Goal: Task Accomplishment & Management: Complete application form

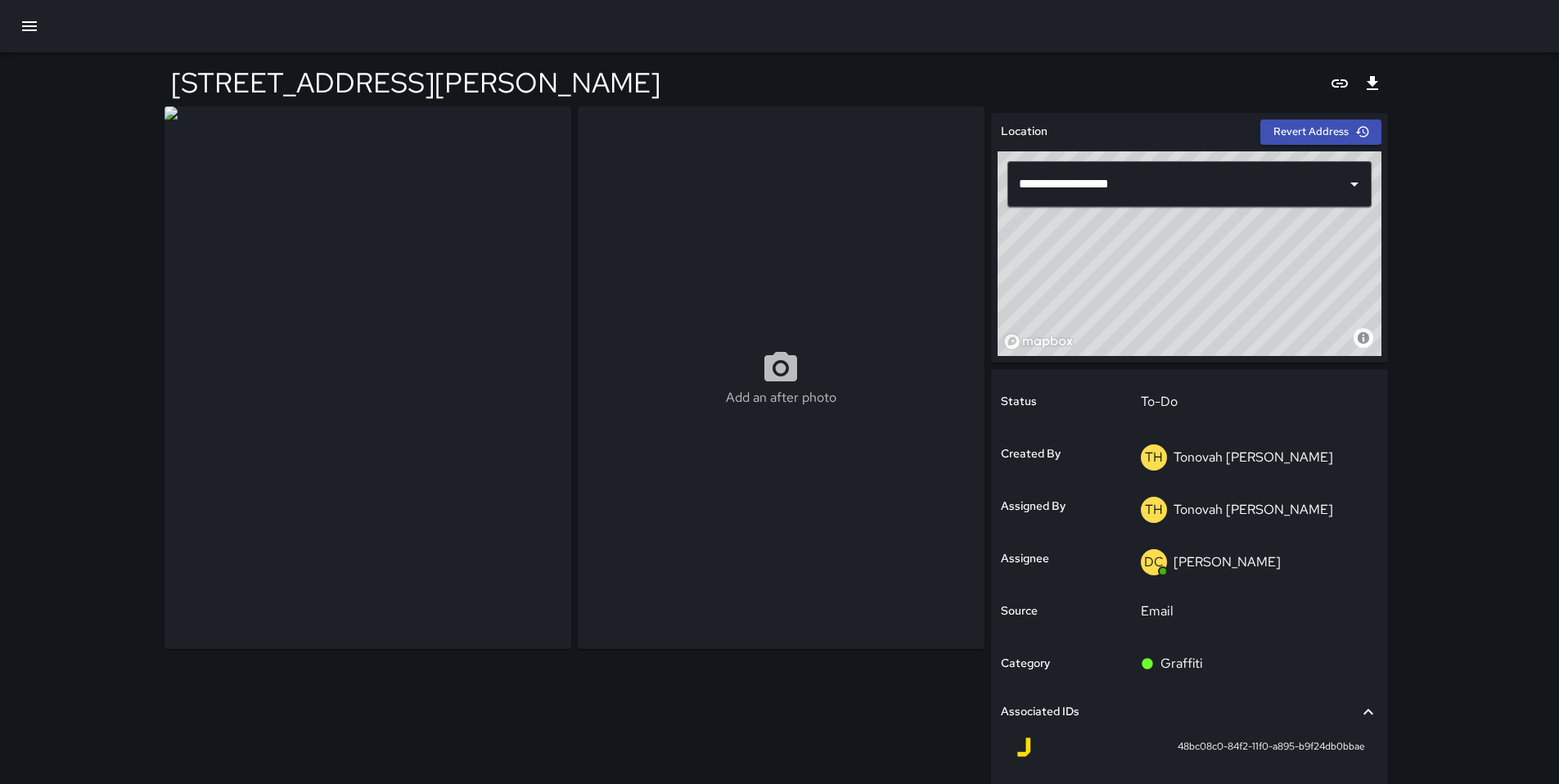
scroll to position [4, 0]
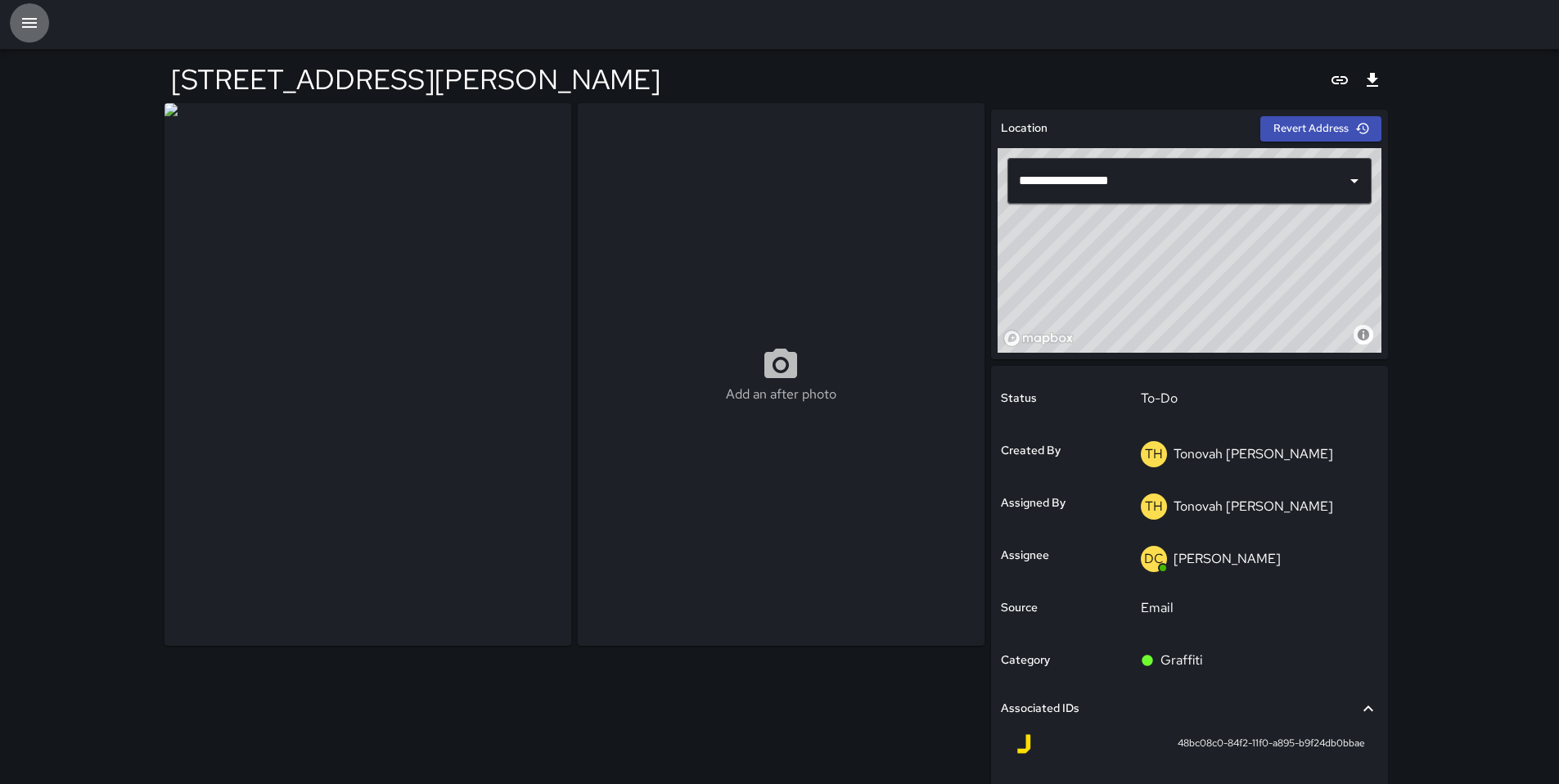
click at [29, 32] on icon "button" at bounding box center [30, 23] width 20 height 20
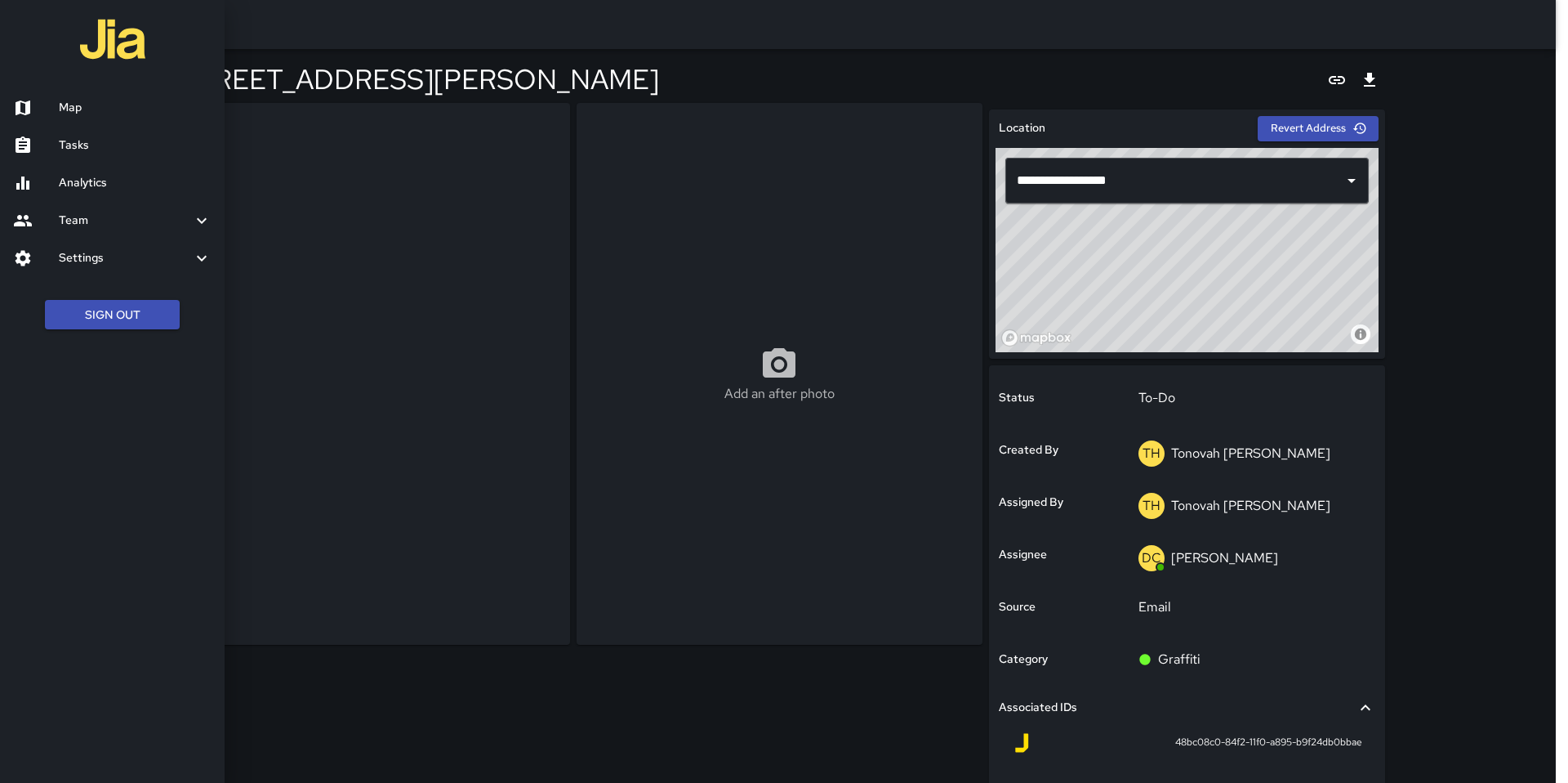
click at [78, 145] on h6 "Tasks" at bounding box center [135, 146] width 153 height 18
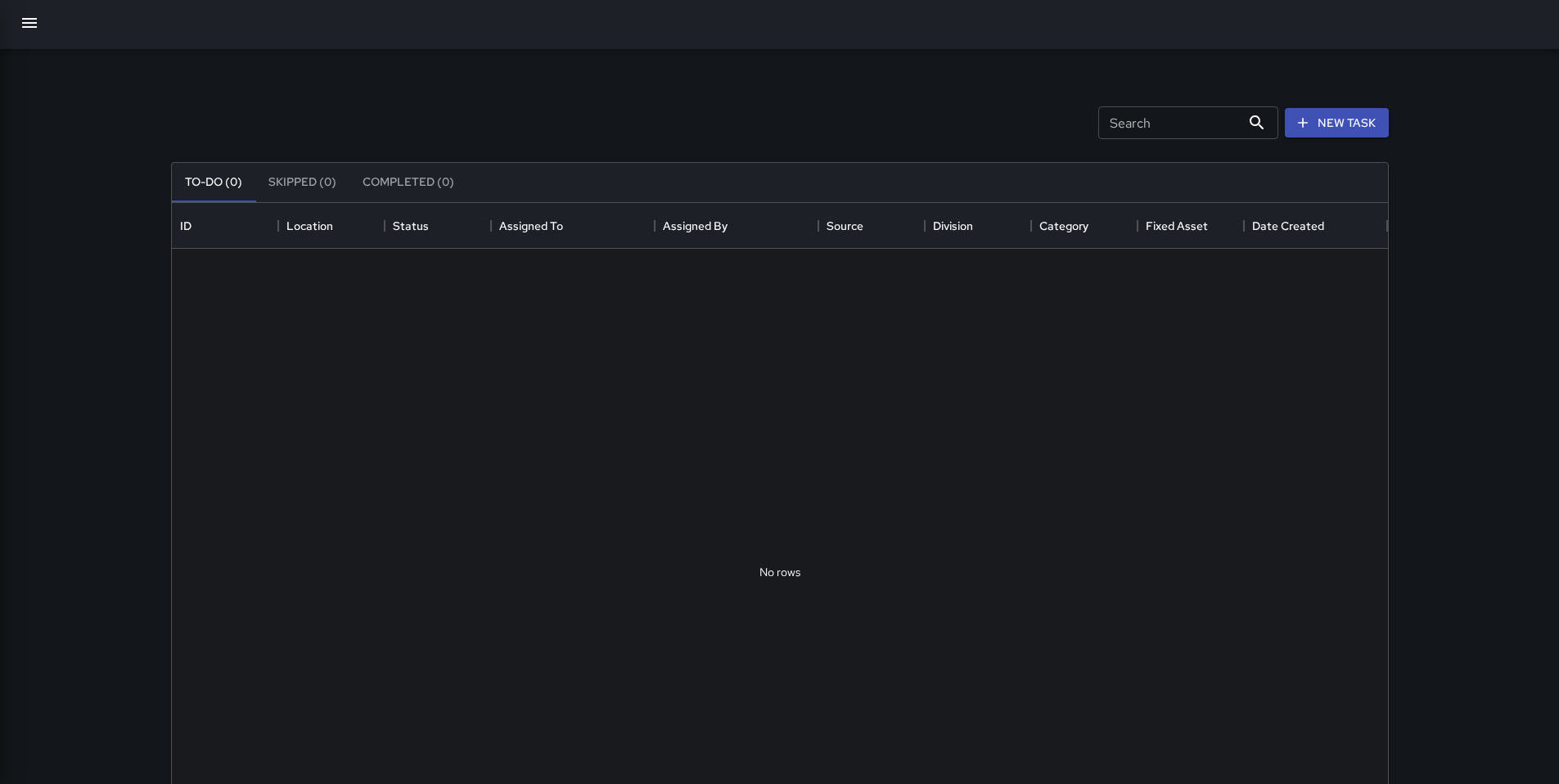
scroll to position [680, 1204]
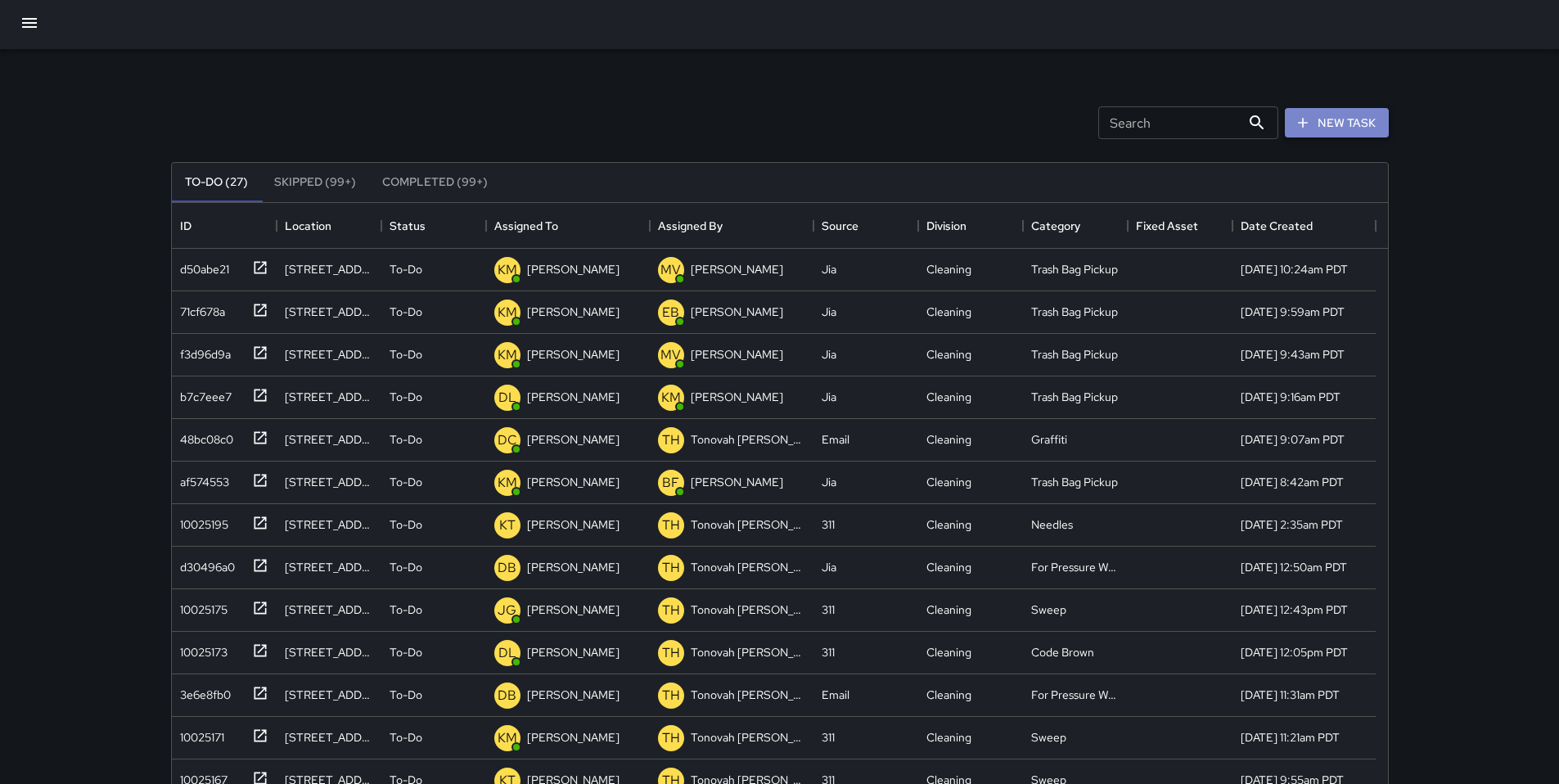
click at [1314, 130] on button "New Task" at bounding box center [1337, 123] width 104 height 31
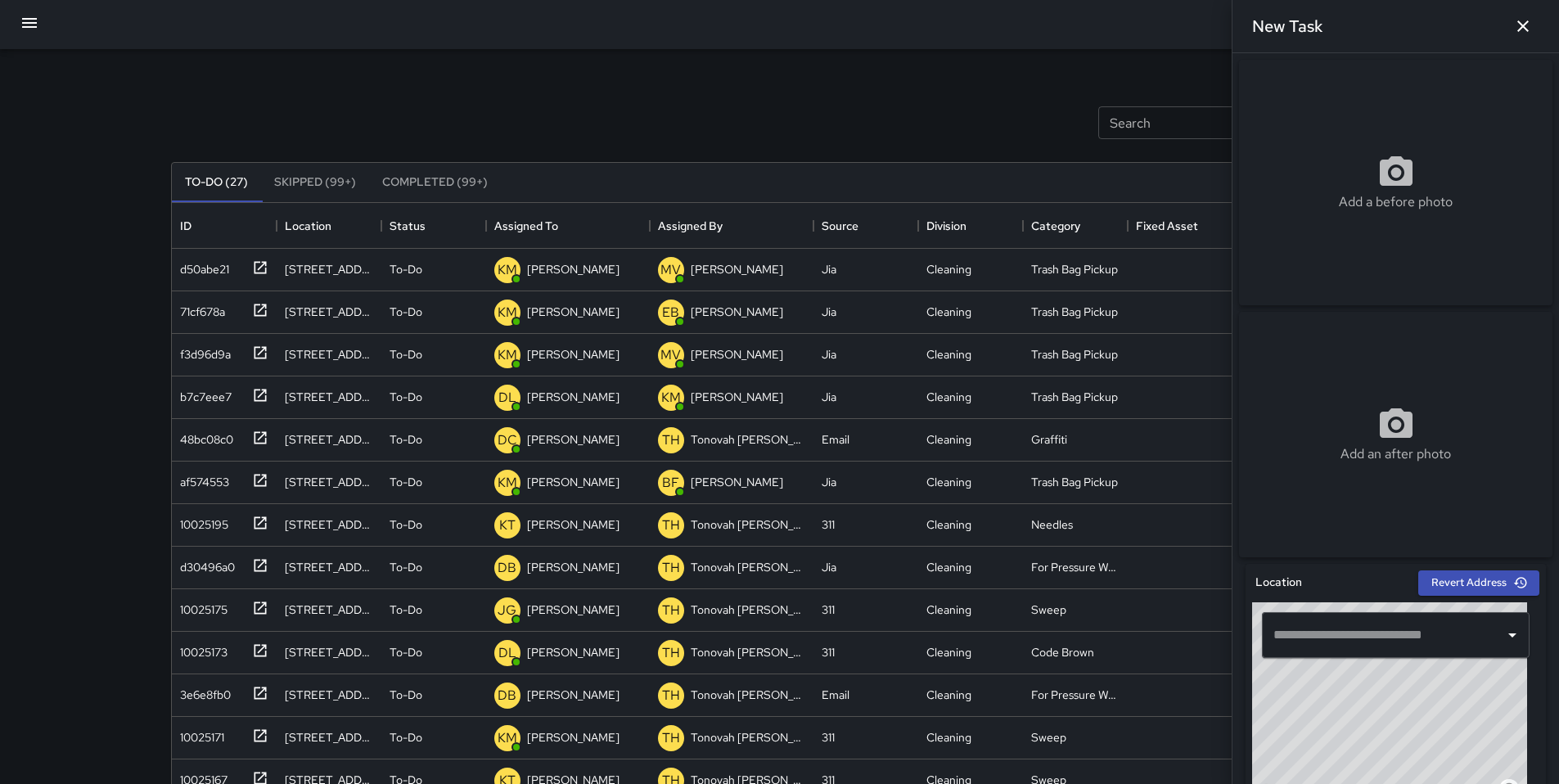
click at [1388, 658] on div "​" at bounding box center [1395, 635] width 267 height 46
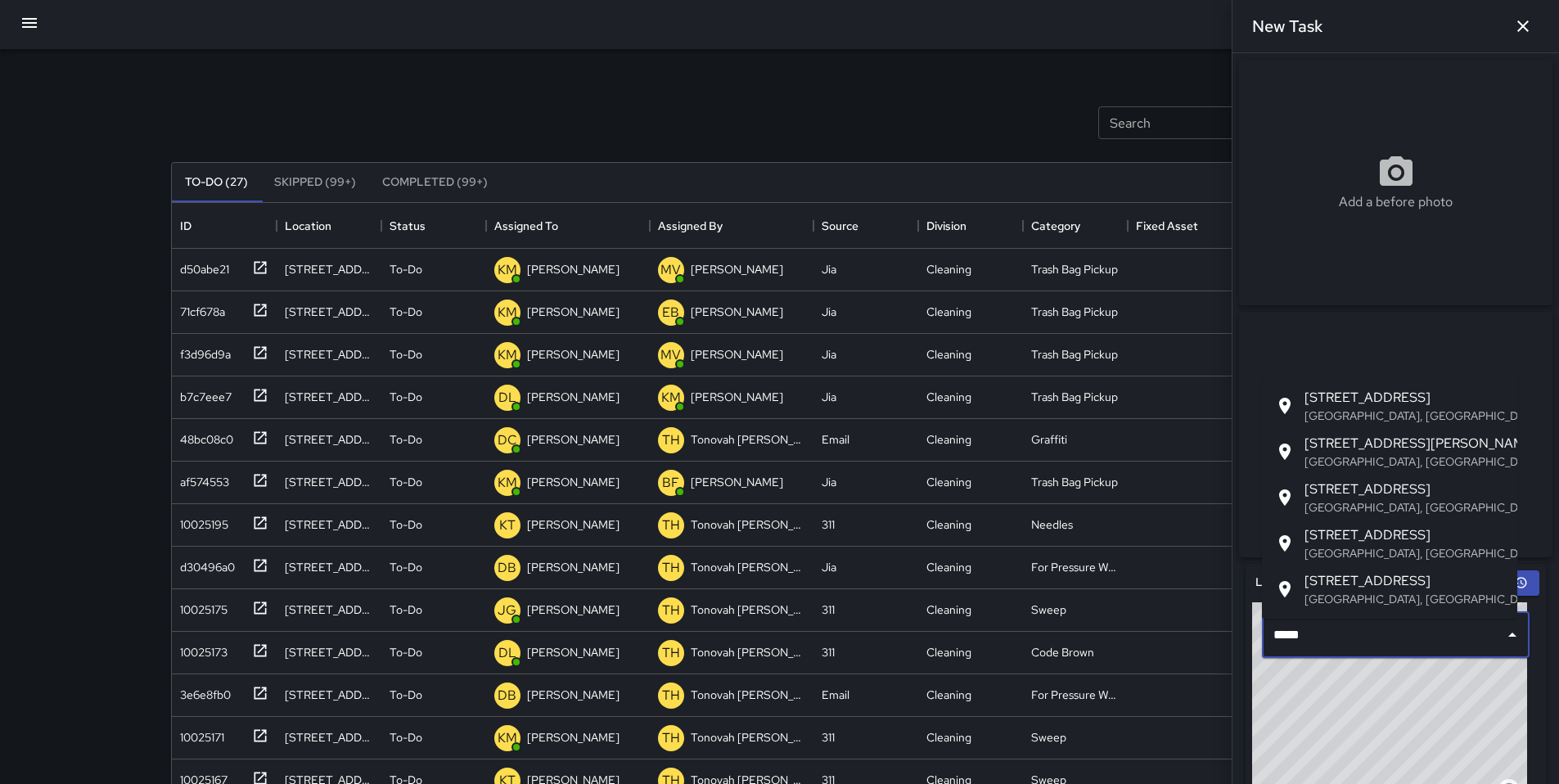
click at [1391, 401] on span "[STREET_ADDRESS]" at bounding box center [1405, 398] width 200 height 20
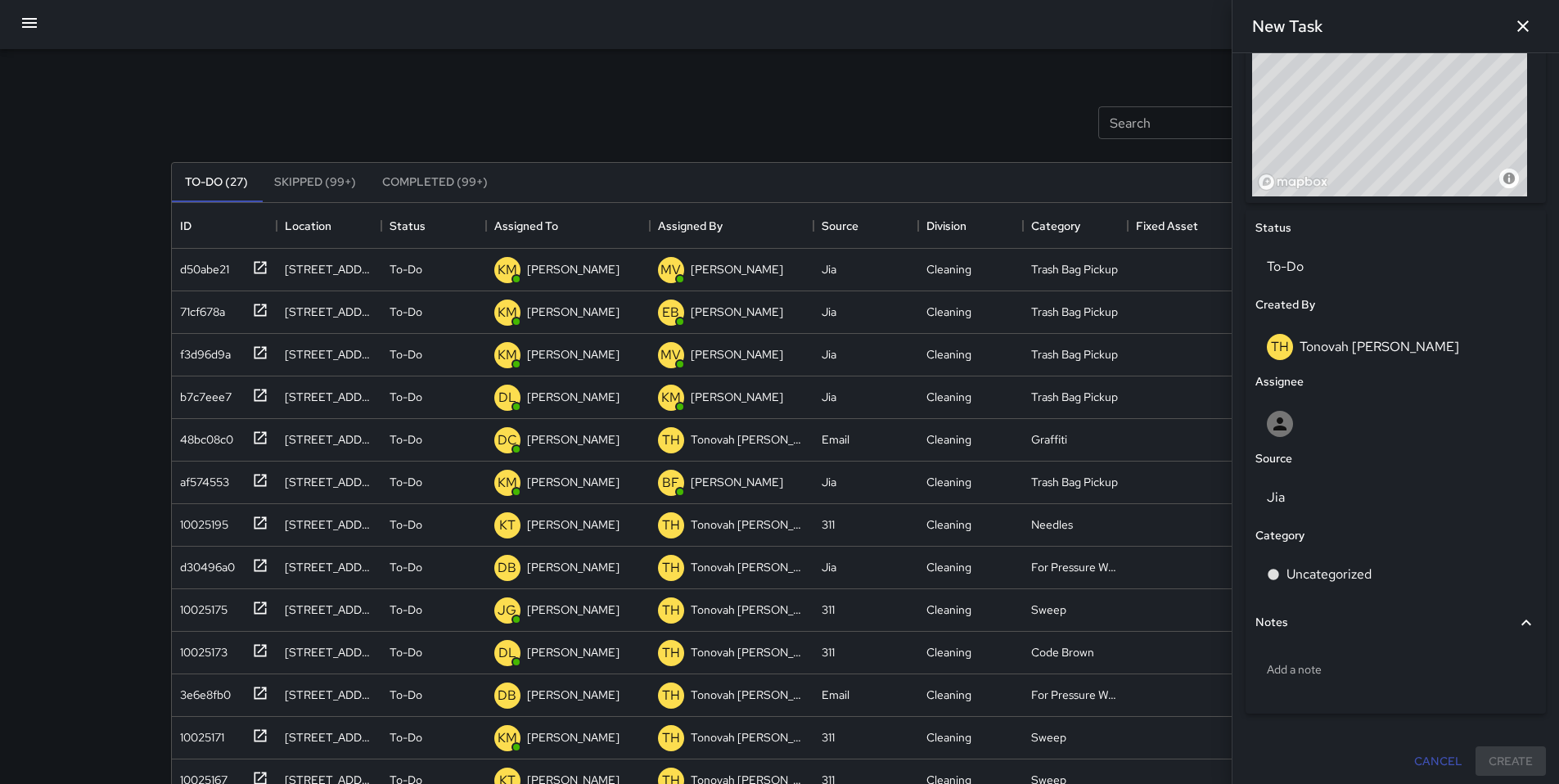
scroll to position [622, 0]
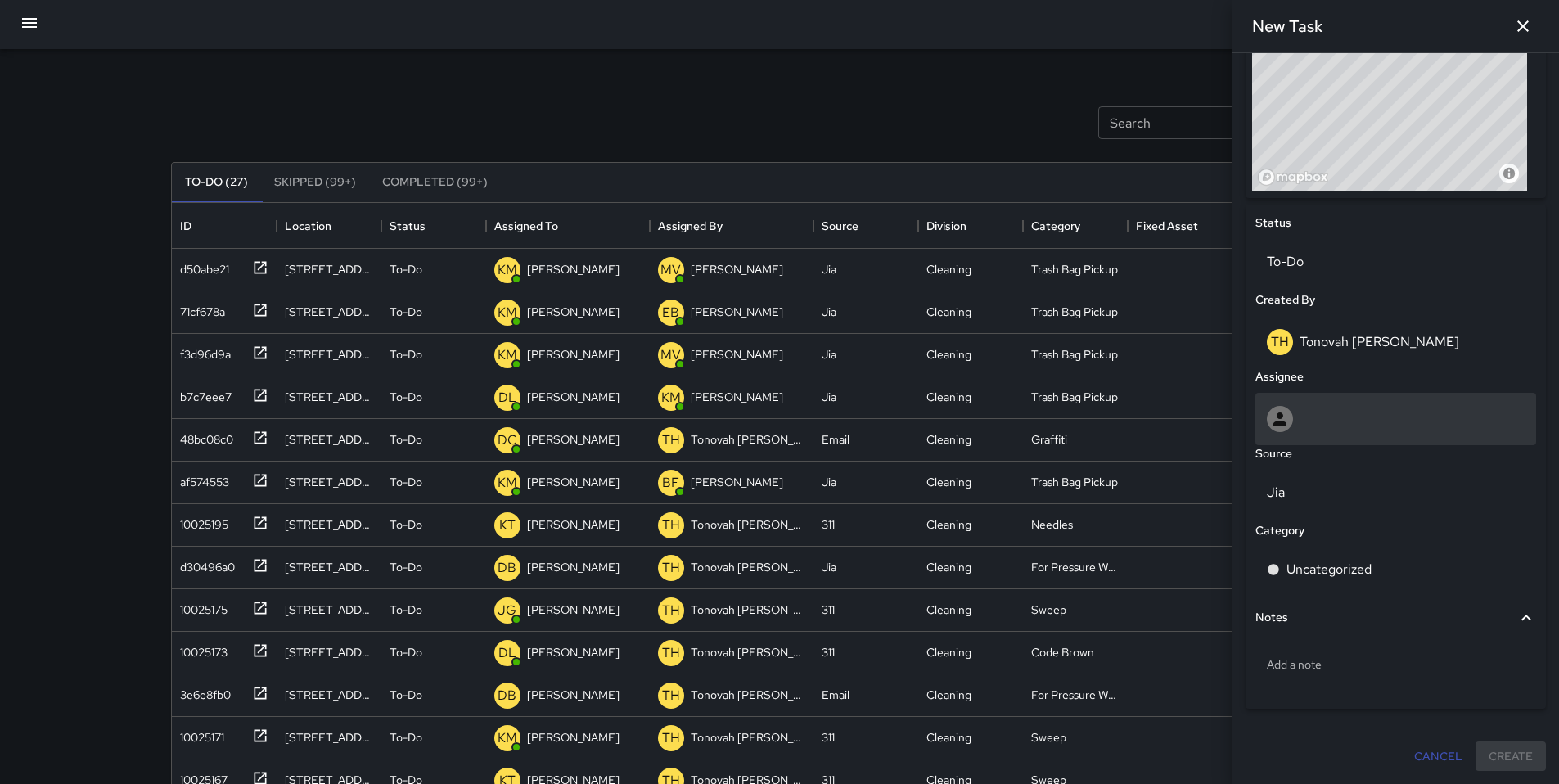
type input "**********"
click at [1346, 416] on div at bounding box center [1396, 419] width 258 height 26
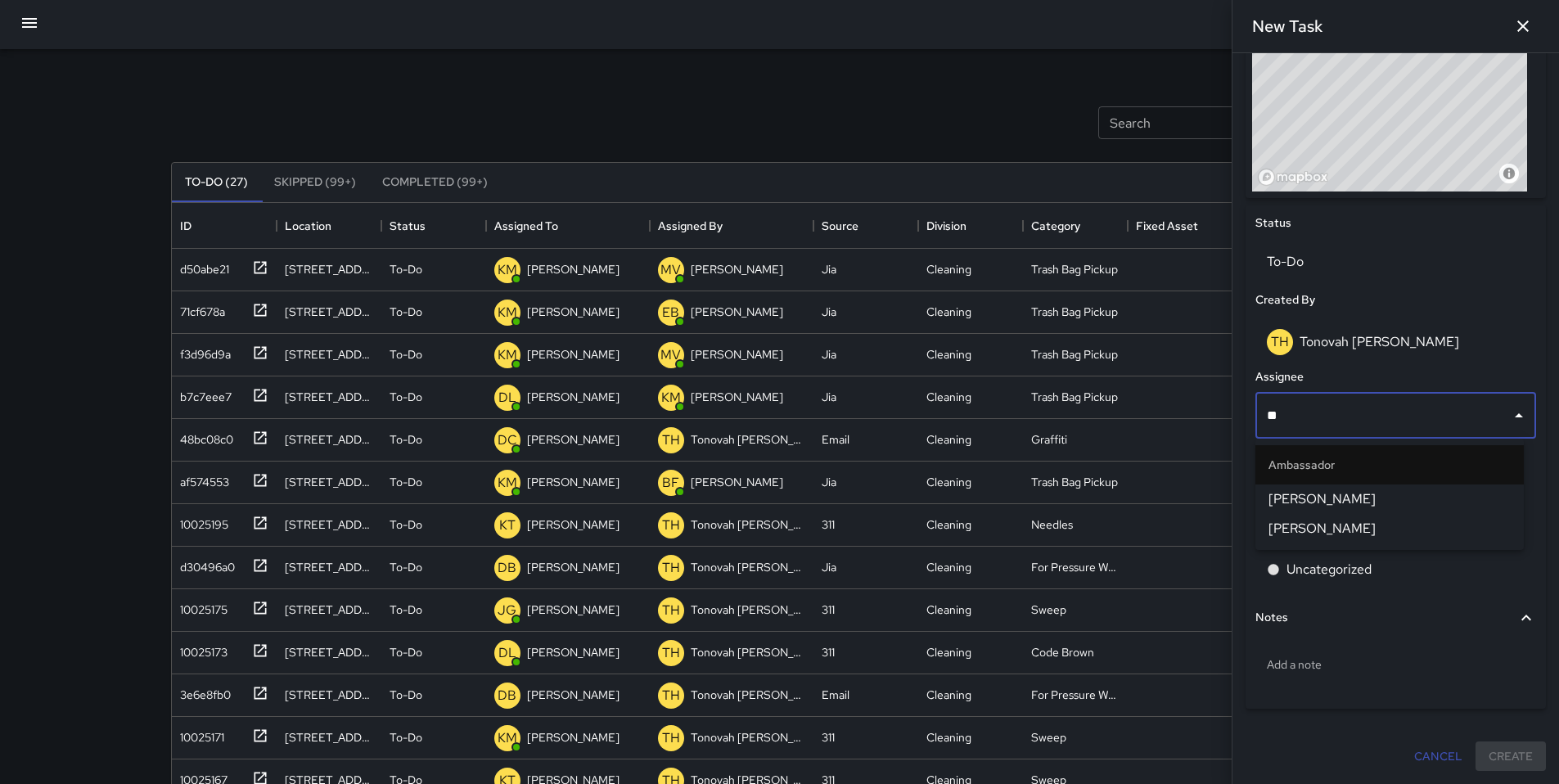
type input "***"
click at [1335, 495] on span "[PERSON_NAME]" at bounding box center [1390, 499] width 242 height 20
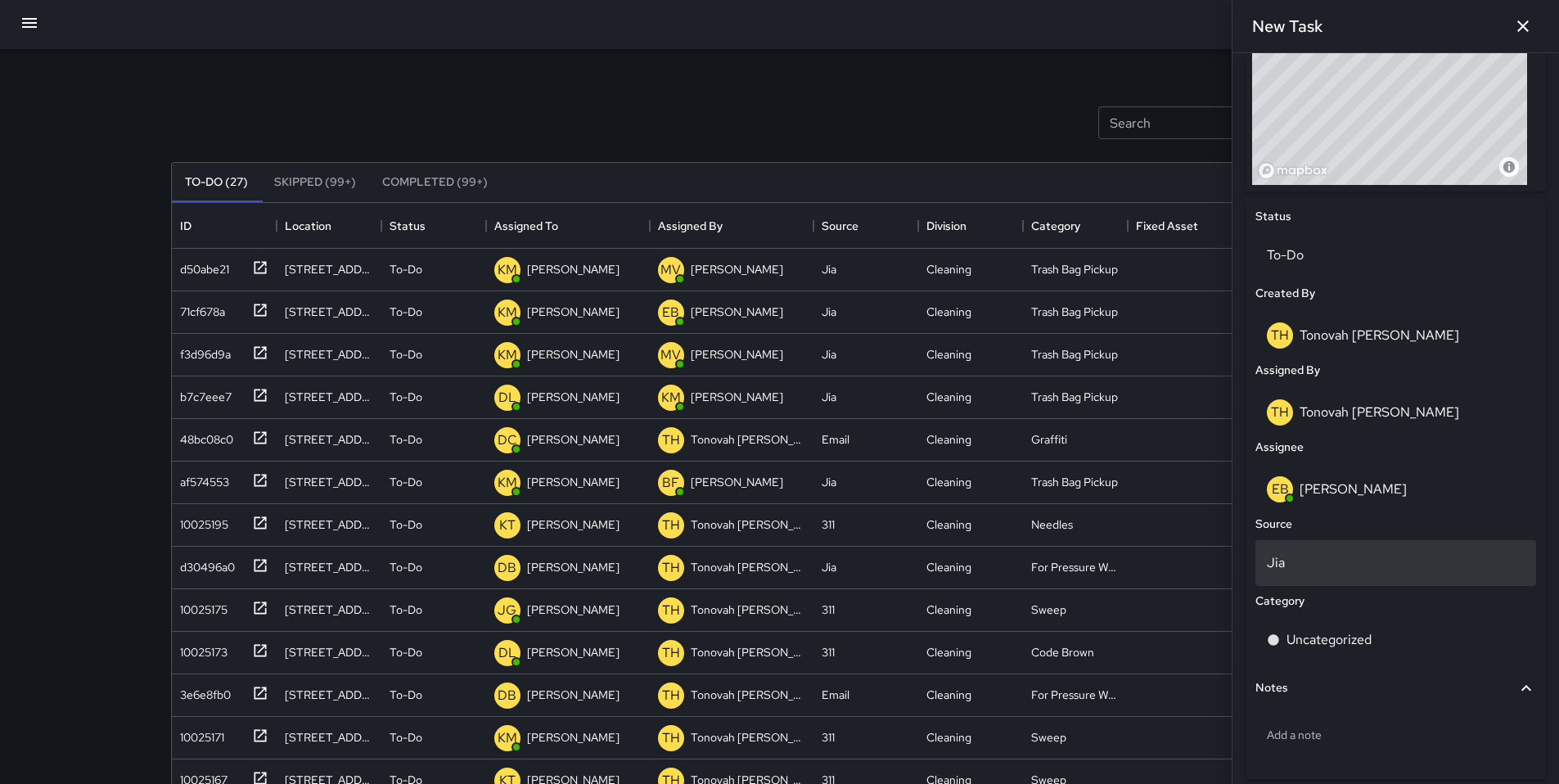
click at [1319, 572] on p "Jia" at bounding box center [1396, 563] width 258 height 20
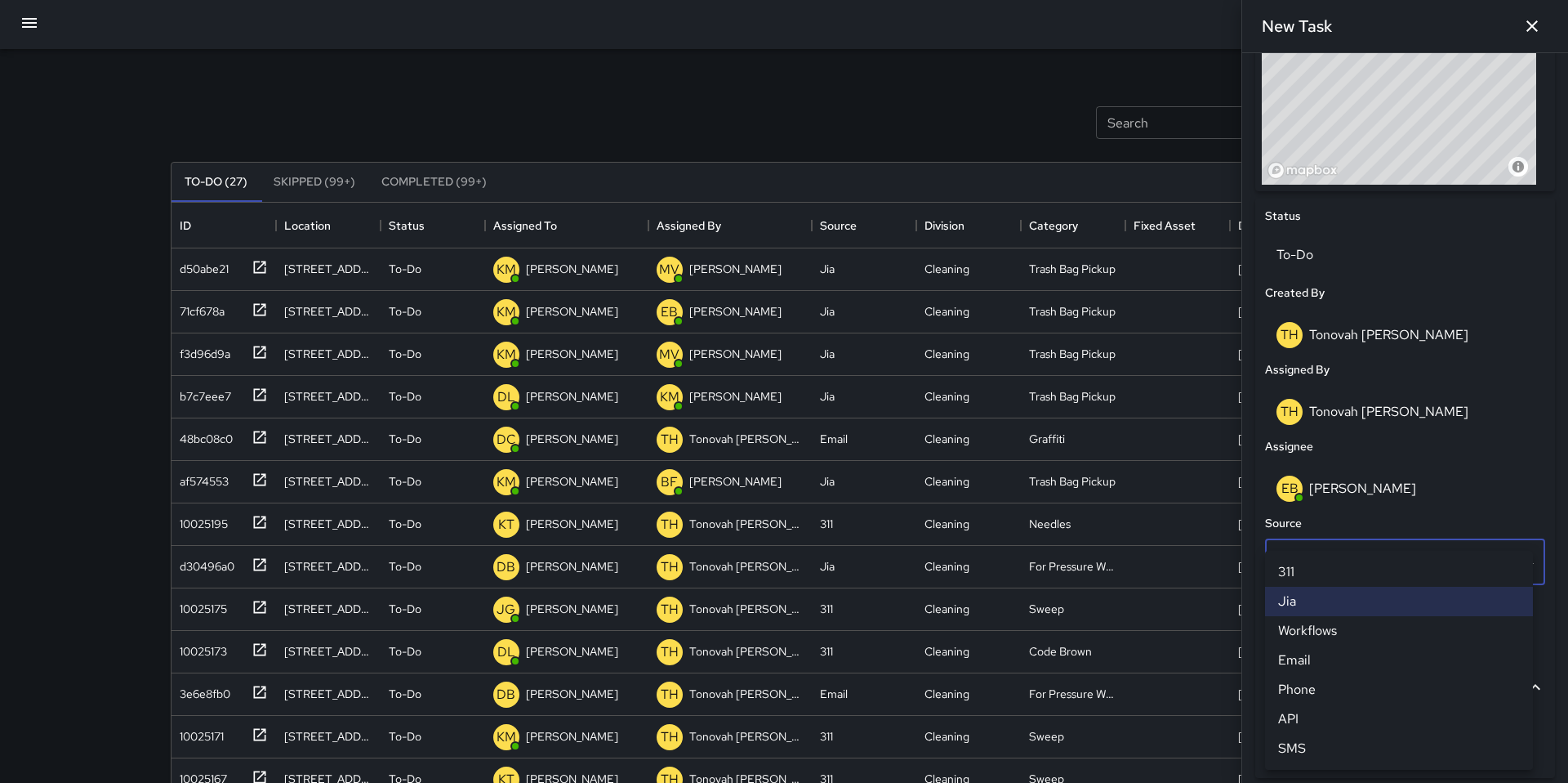
click at [1317, 738] on li "SMS" at bounding box center [1399, 748] width 268 height 30
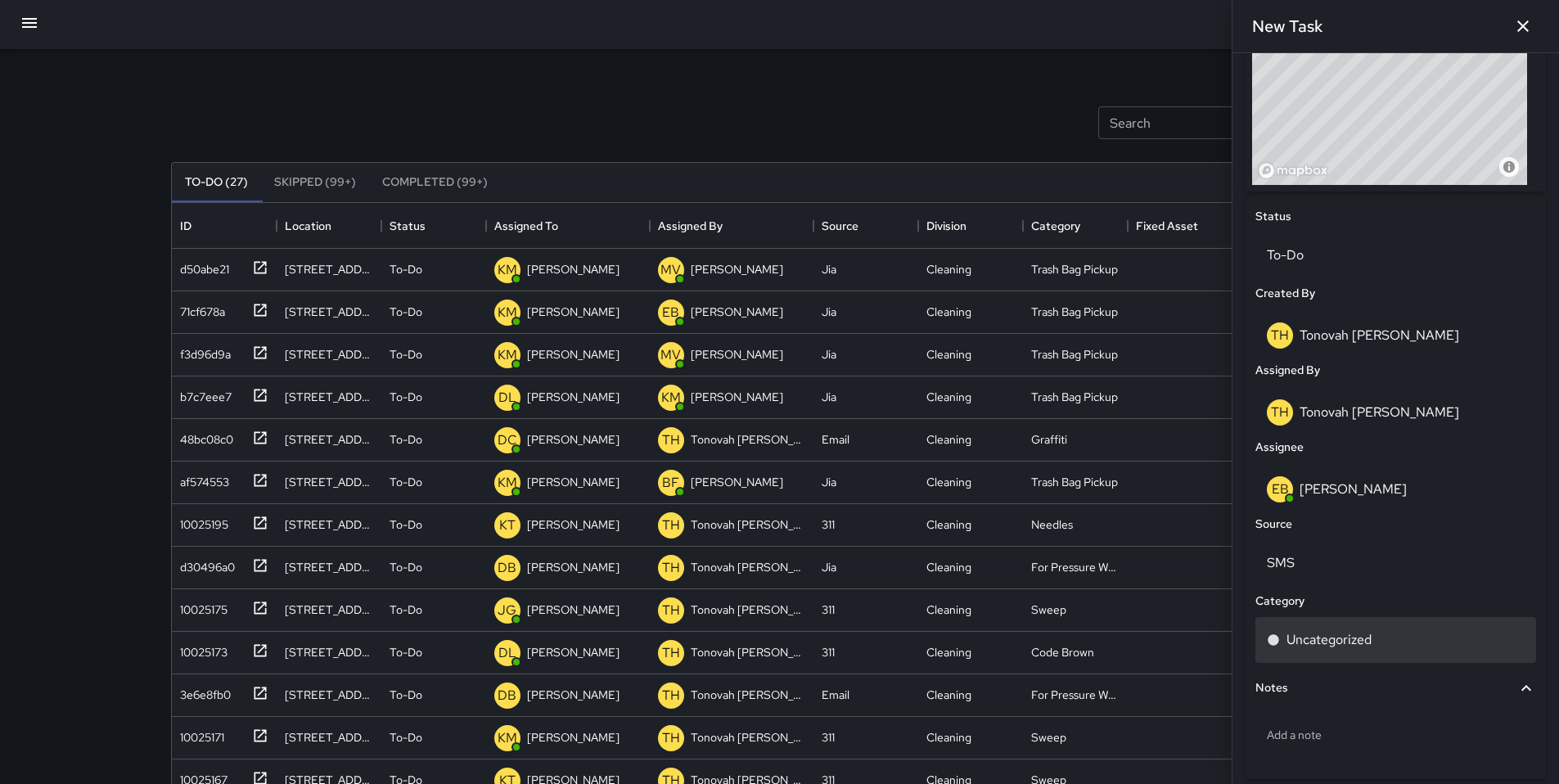
click at [1315, 637] on p "Uncategorized" at bounding box center [1329, 640] width 86 height 20
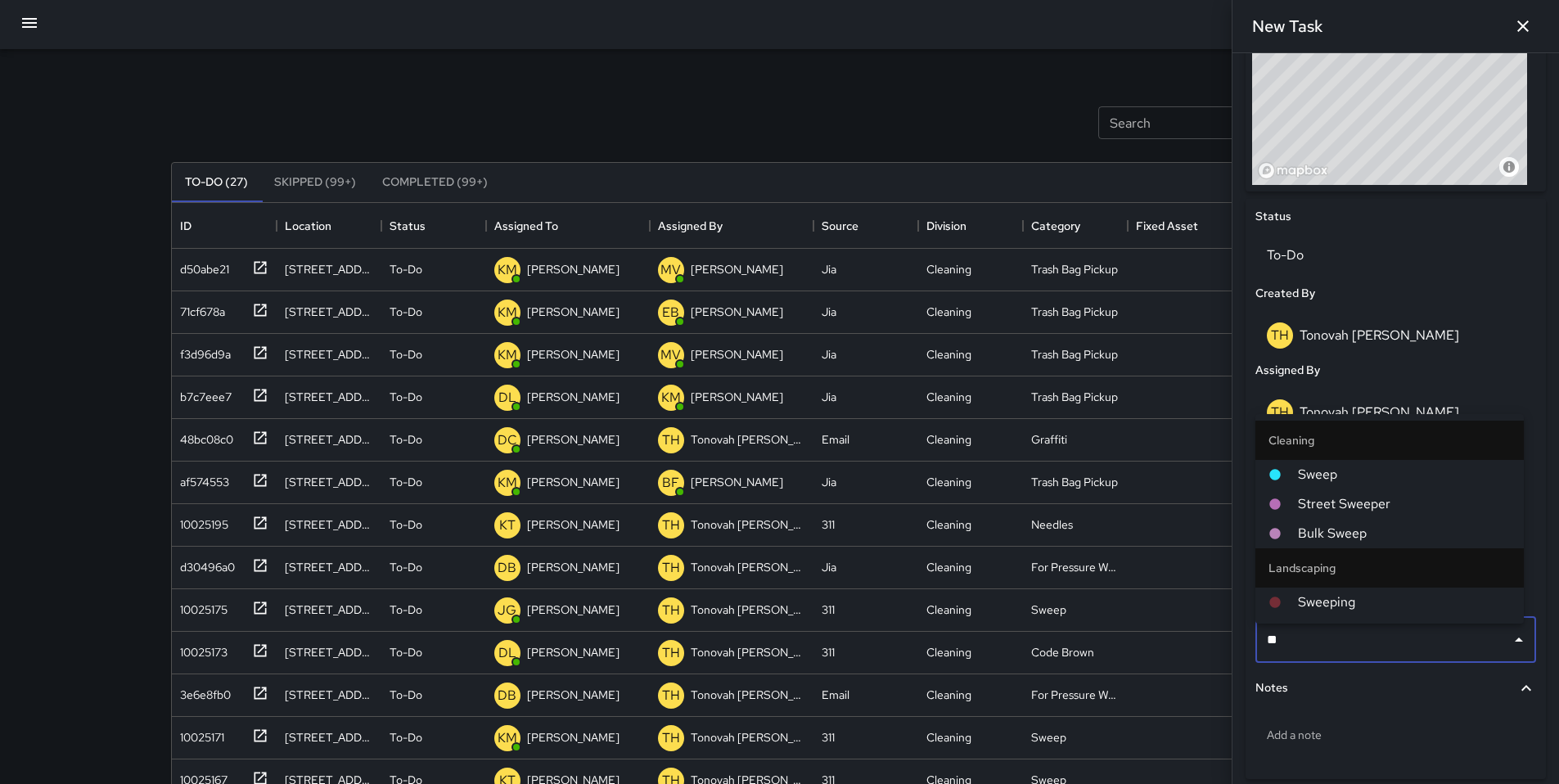
type input "***"
click at [1316, 477] on span "Sweep" at bounding box center [1404, 474] width 213 height 20
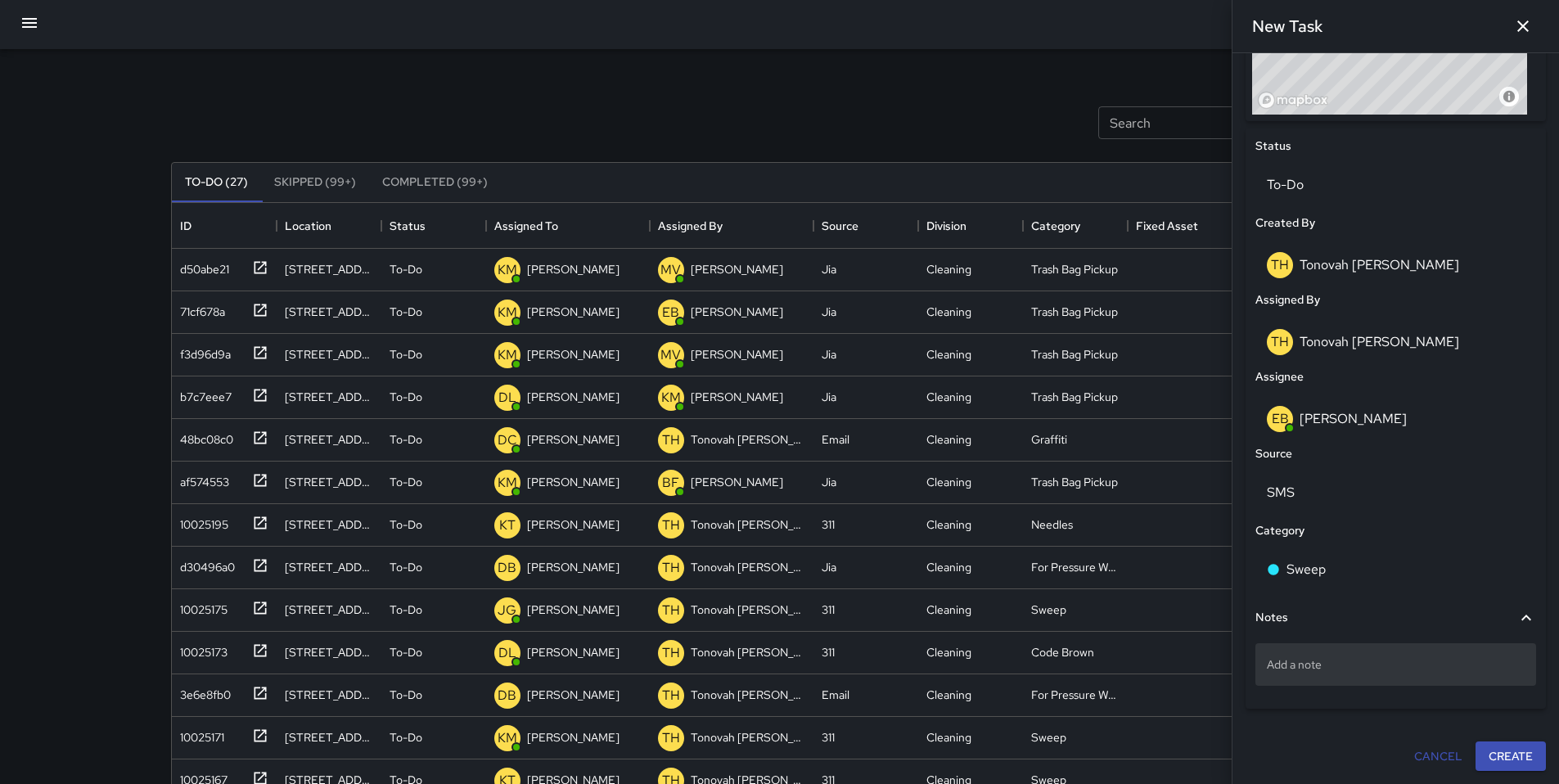
scroll to position [698, 0]
click at [1319, 669] on p "Add a note" at bounding box center [1396, 664] width 258 height 16
click at [1510, 752] on button "Create" at bounding box center [1511, 756] width 70 height 31
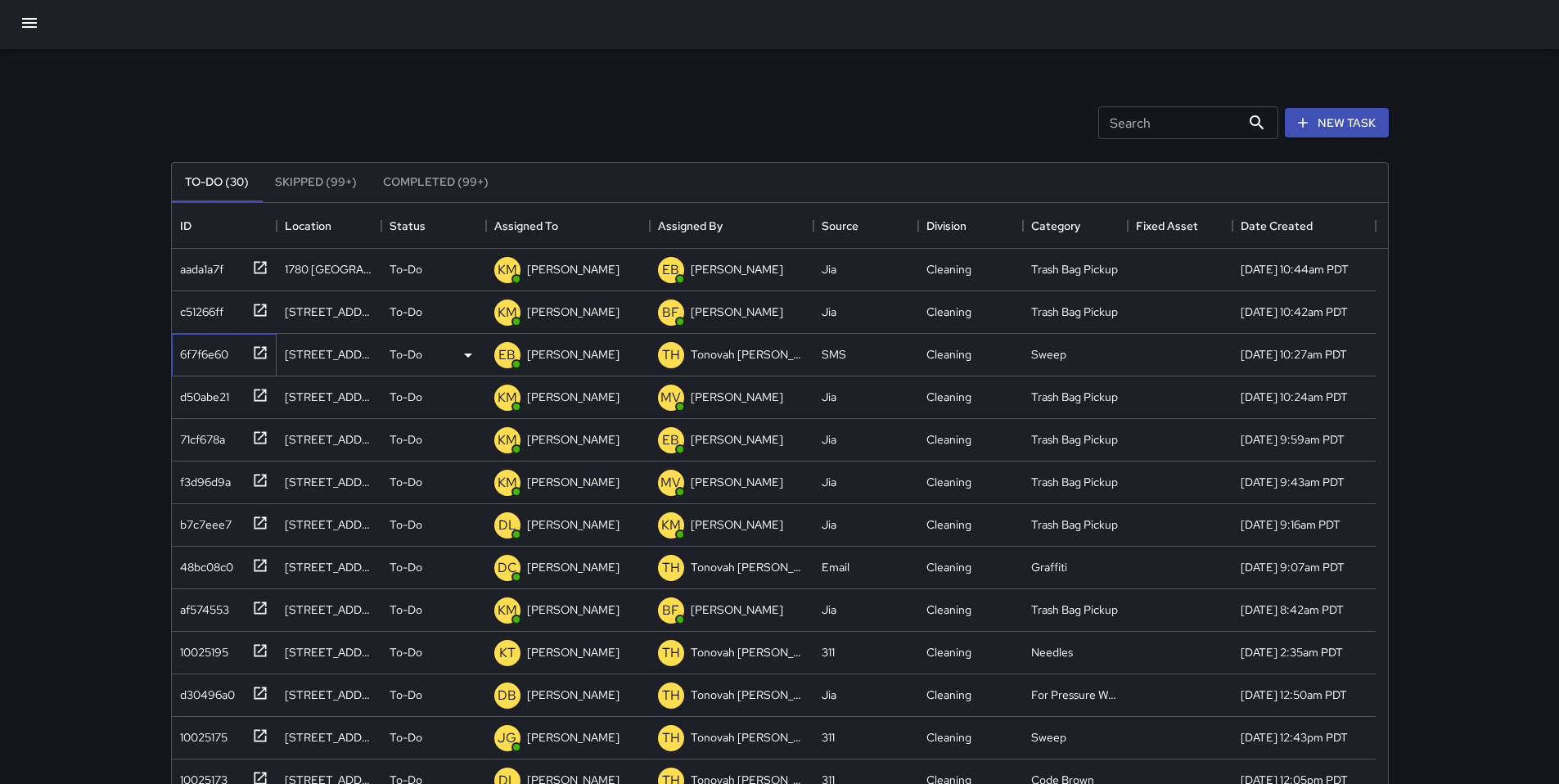
click at [213, 363] on div "6f7f6e60" at bounding box center [201, 350] width 55 height 23
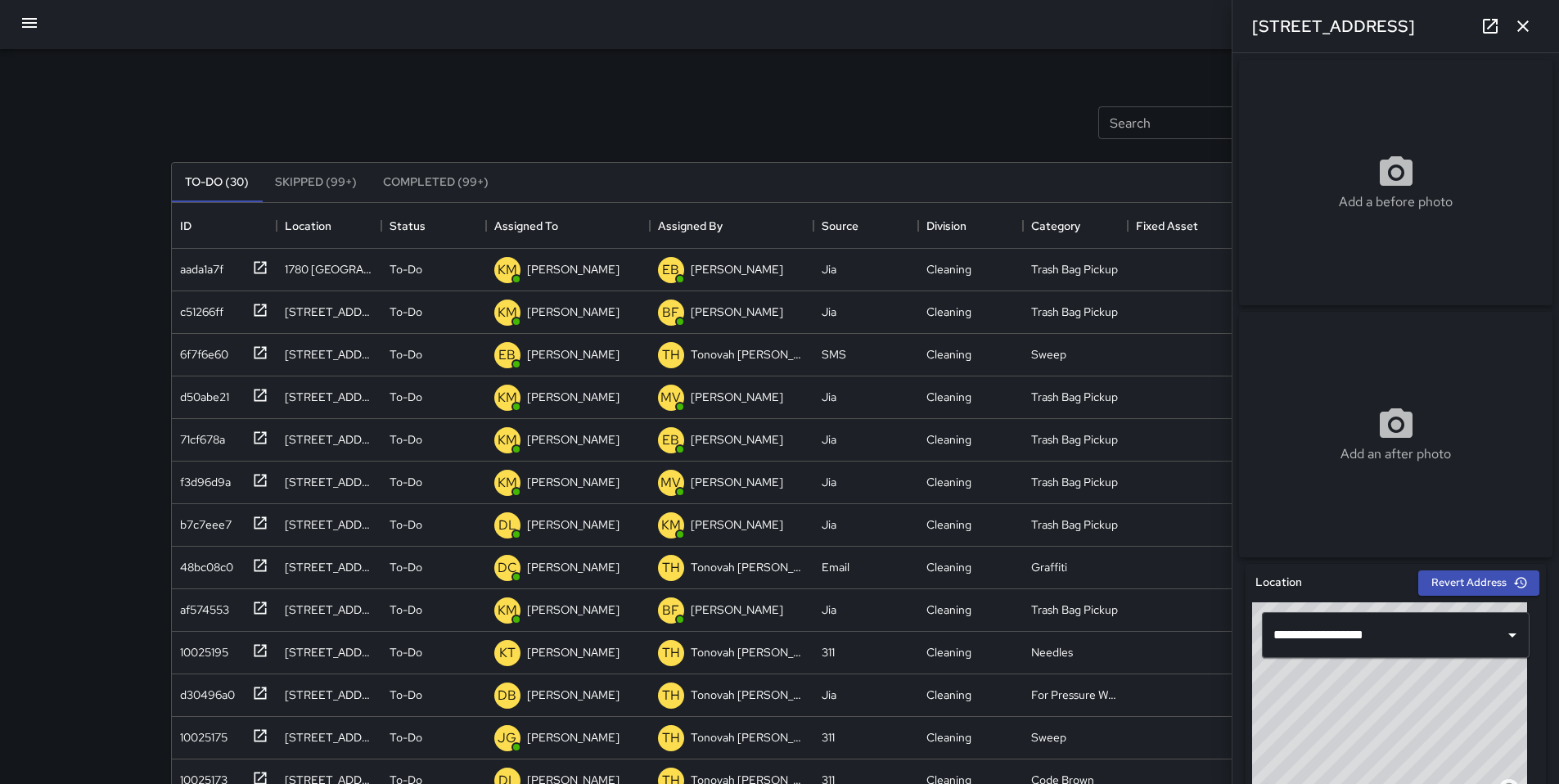
click at [1485, 28] on icon at bounding box center [1491, 26] width 20 height 20
click at [1526, 32] on icon "button" at bounding box center [1523, 26] width 20 height 20
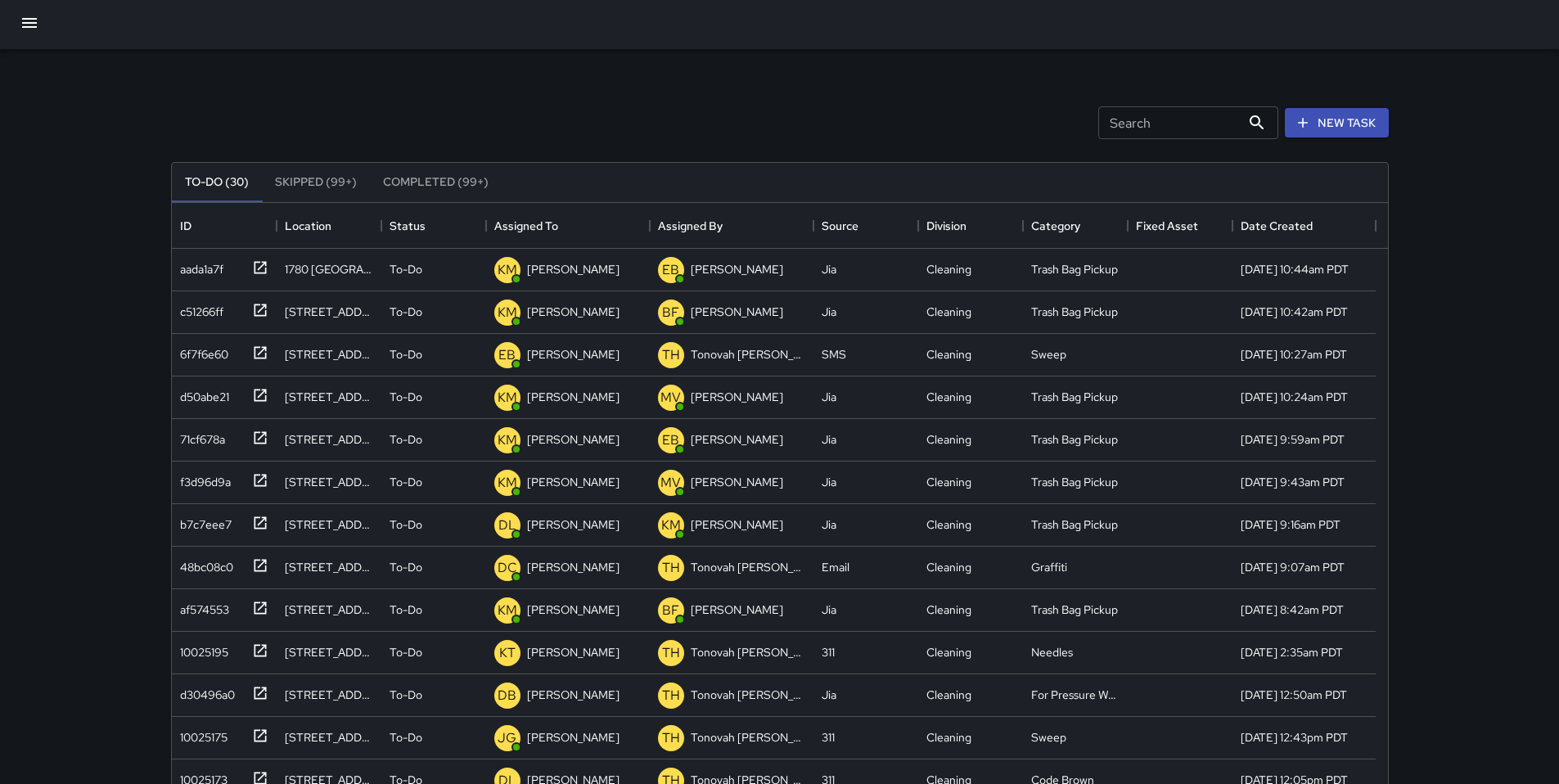
click at [1139, 135] on input "Search" at bounding box center [1170, 122] width 142 height 32
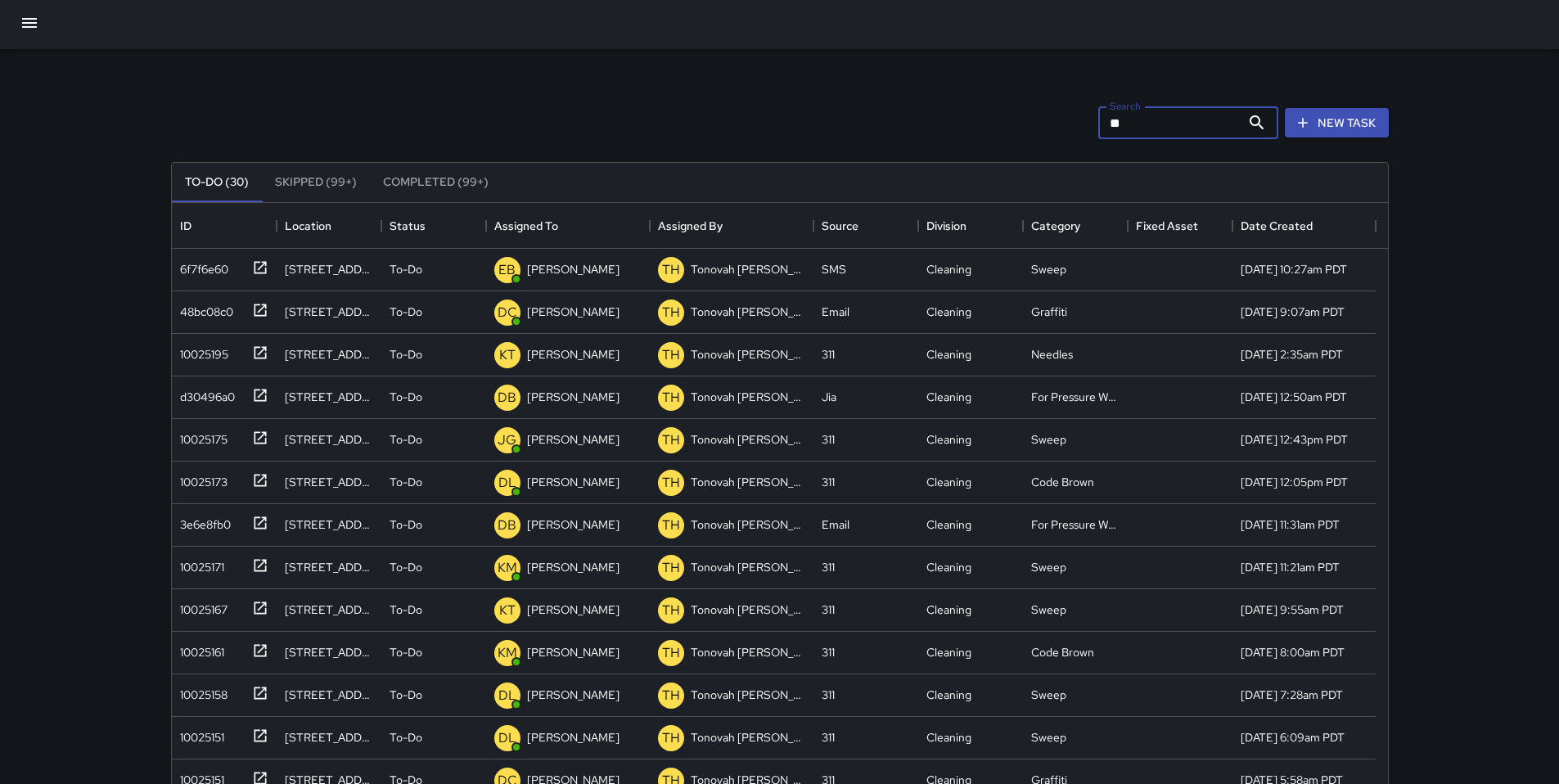
type input "*"
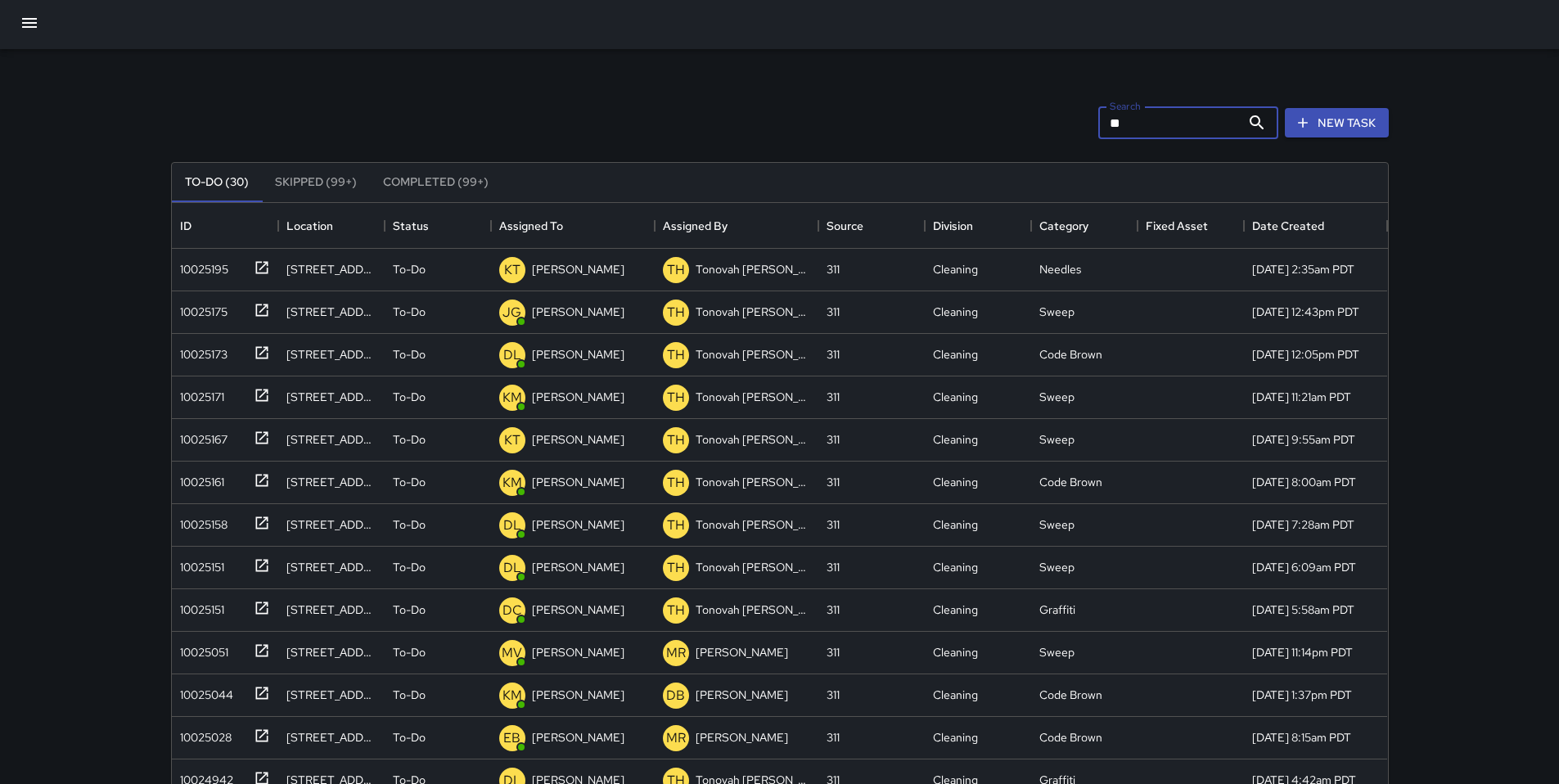
type input "*"
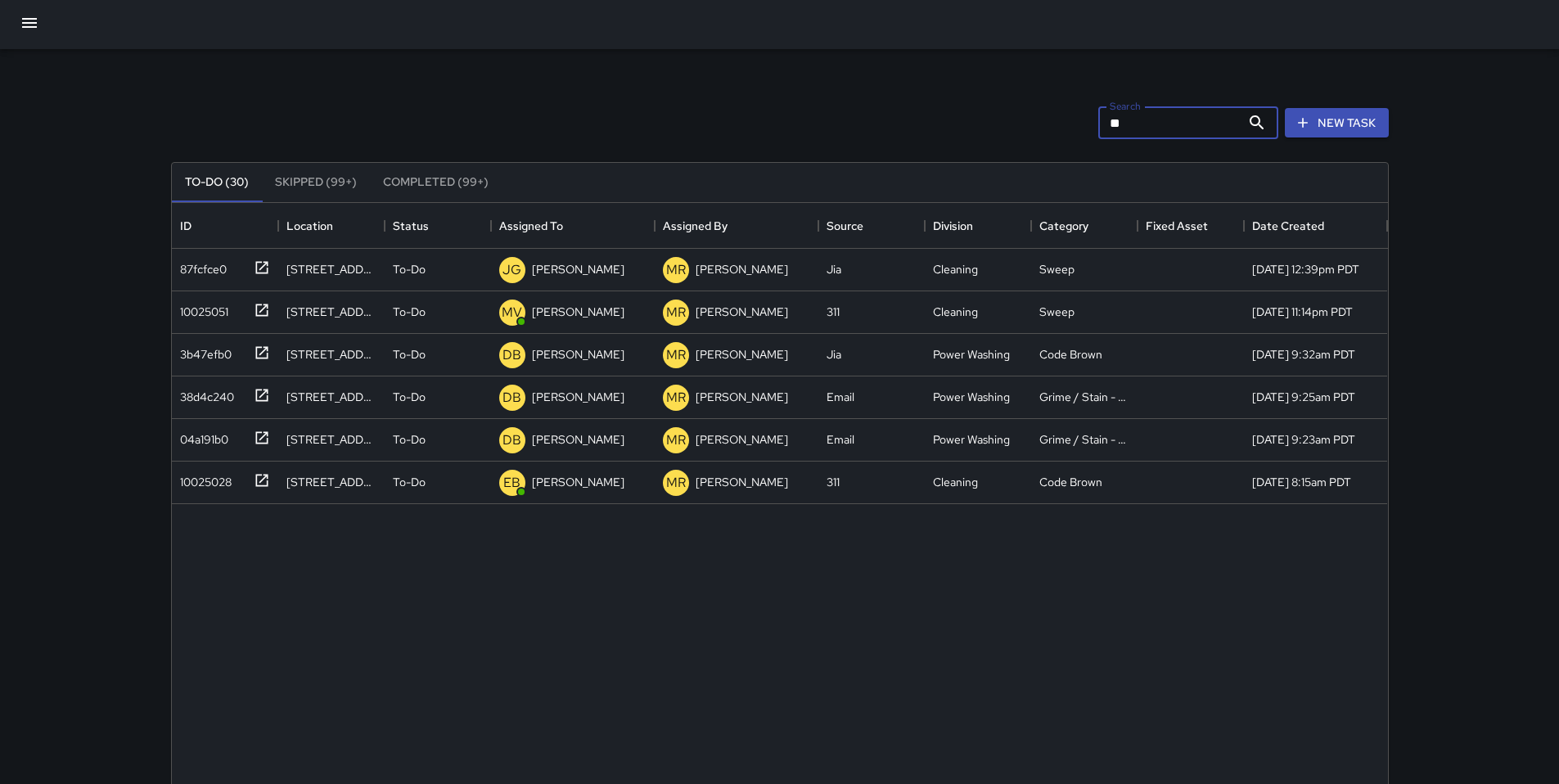
type input "*"
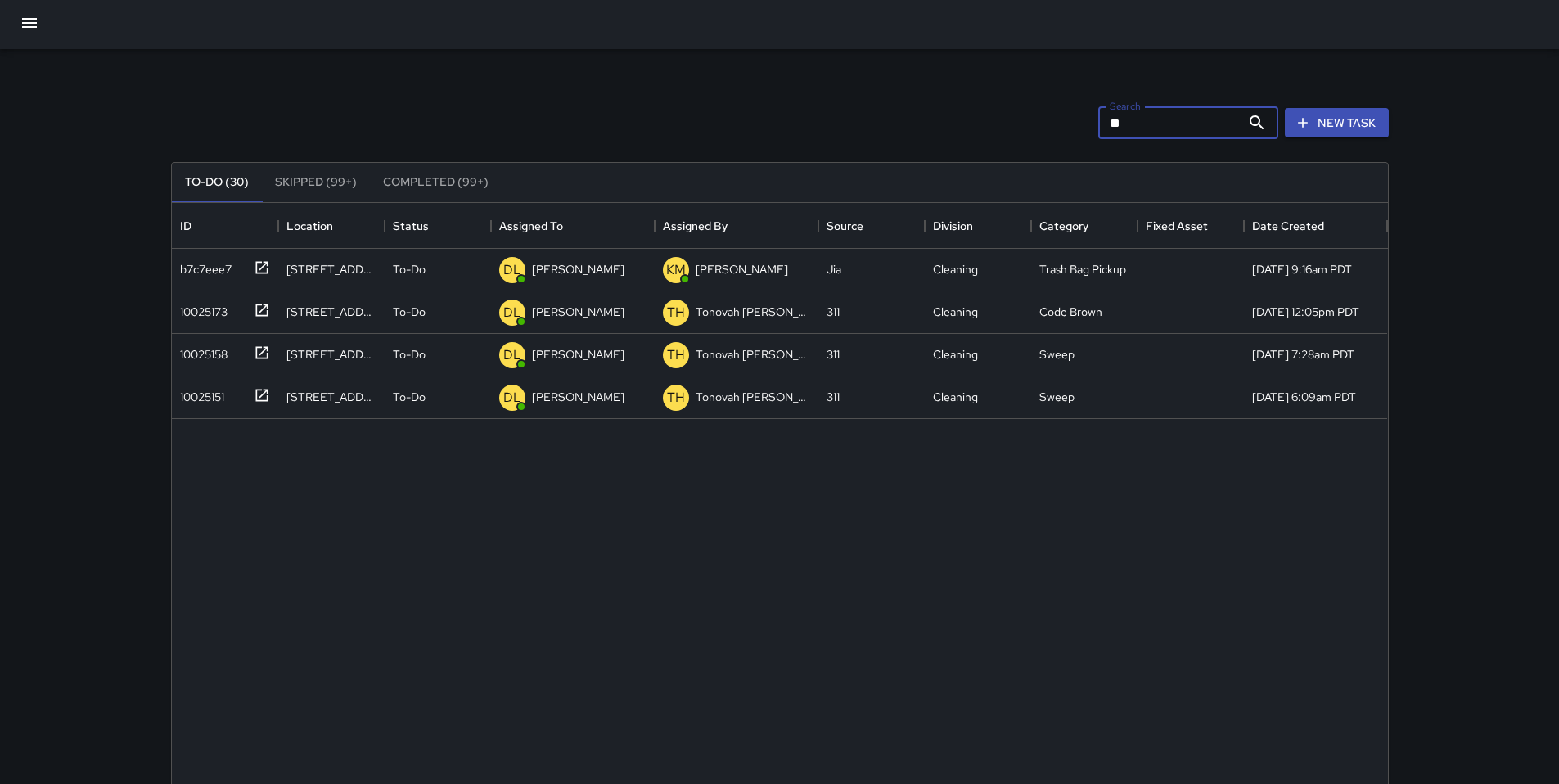
type input "*"
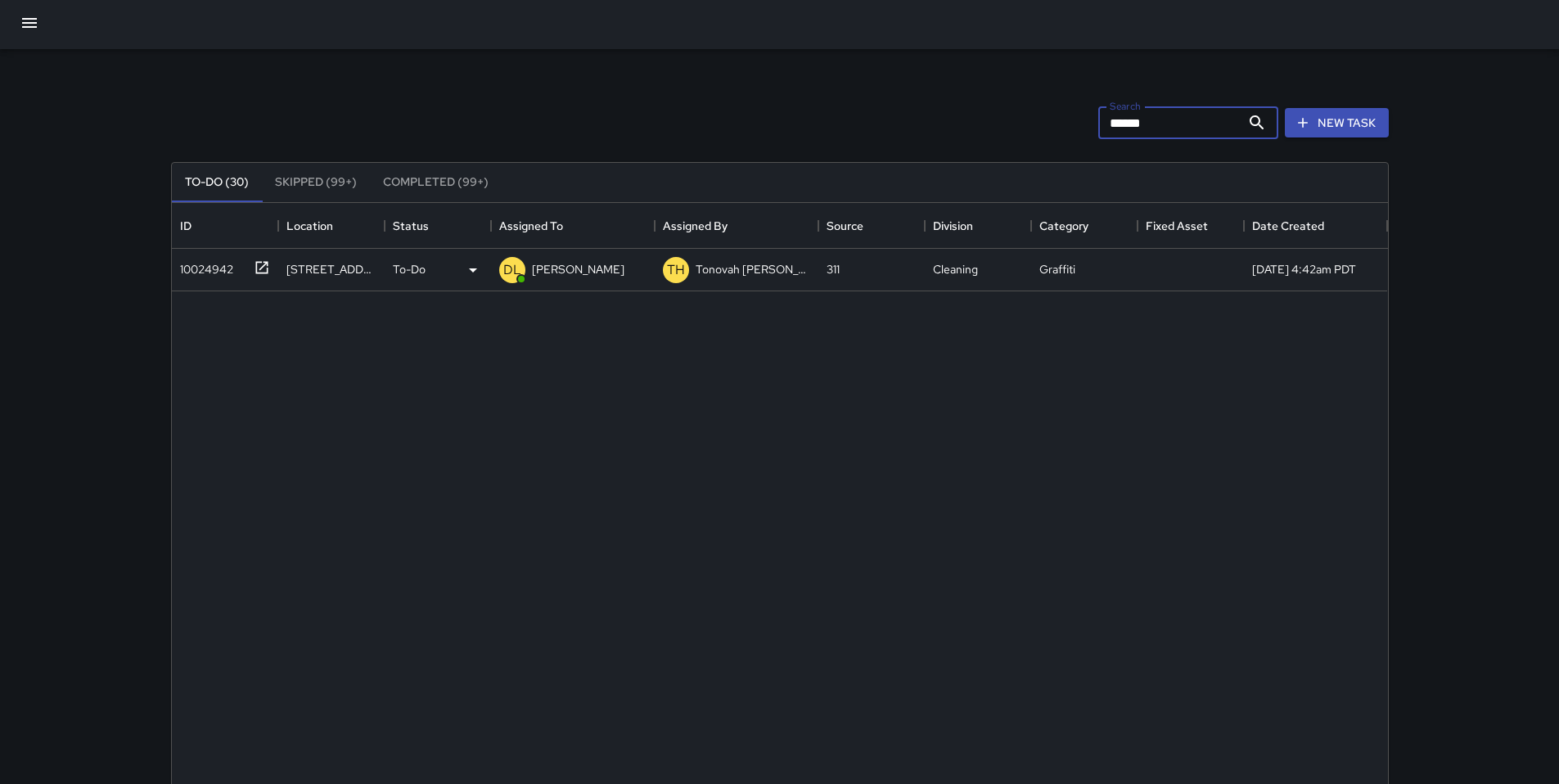
type input "******"
click at [208, 274] on div "10024942" at bounding box center [204, 266] width 59 height 23
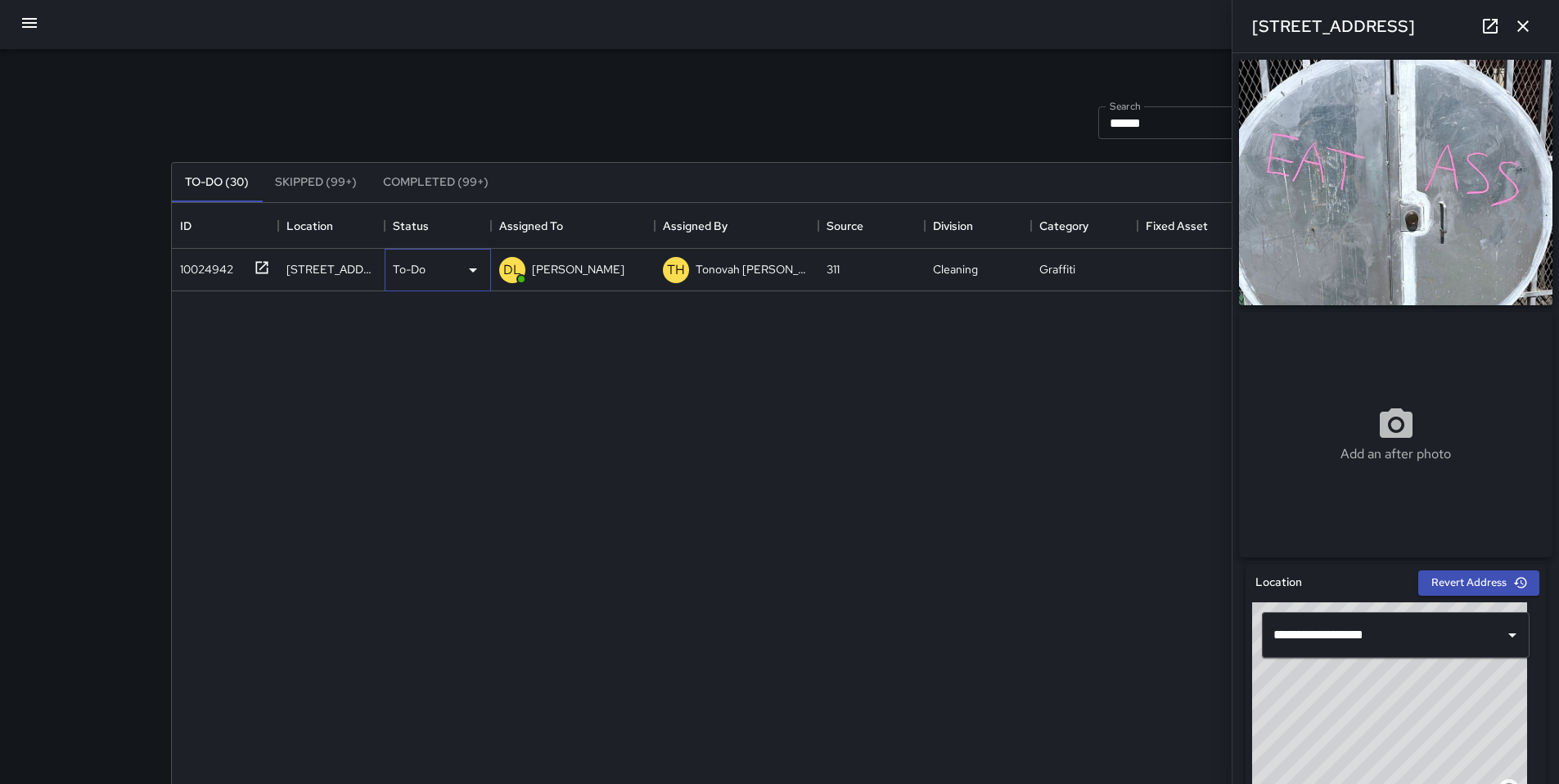
click at [433, 268] on div "To-Do" at bounding box center [438, 270] width 90 height 20
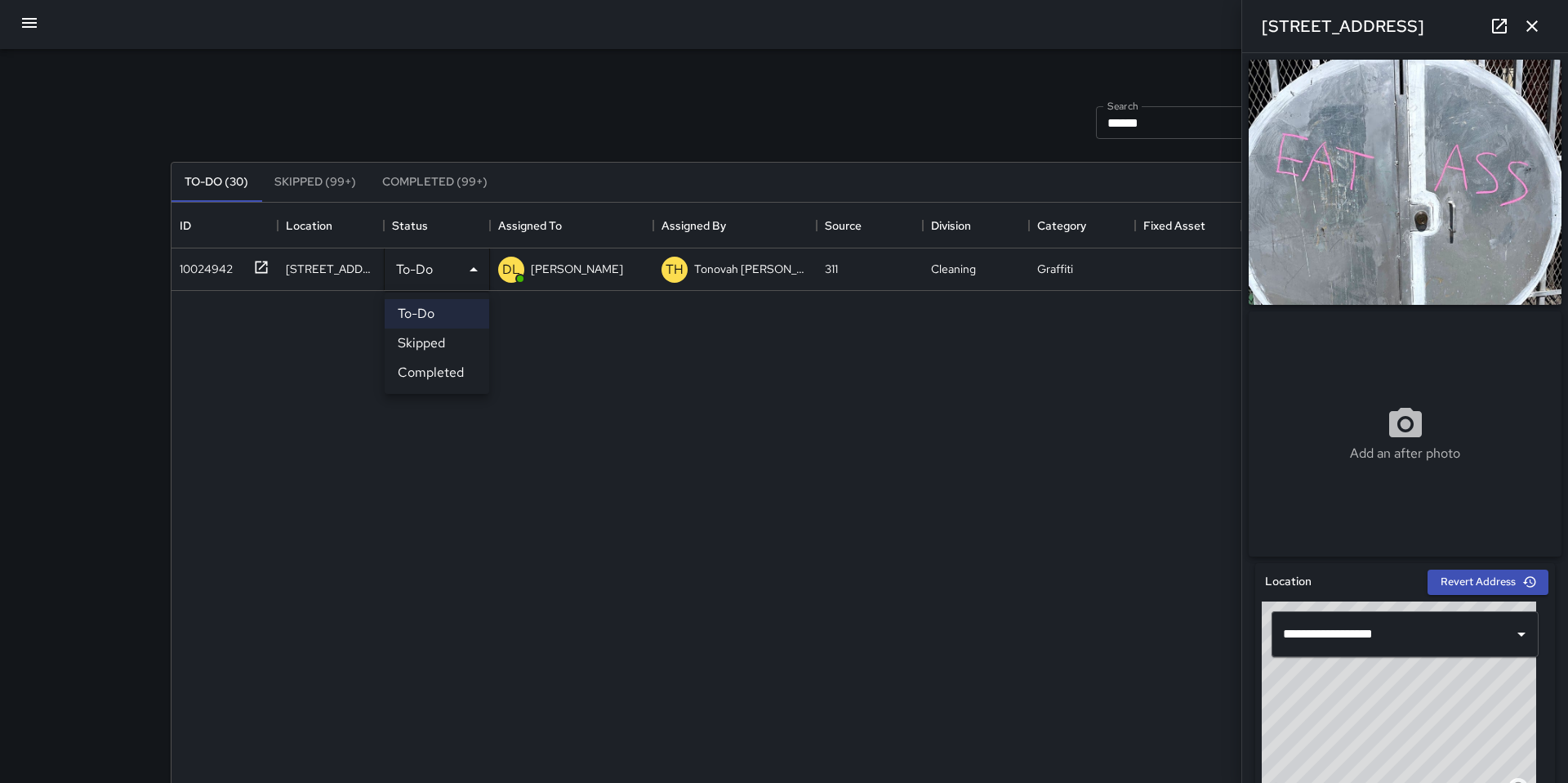
click at [568, 350] on div at bounding box center [784, 391] width 1568 height 783
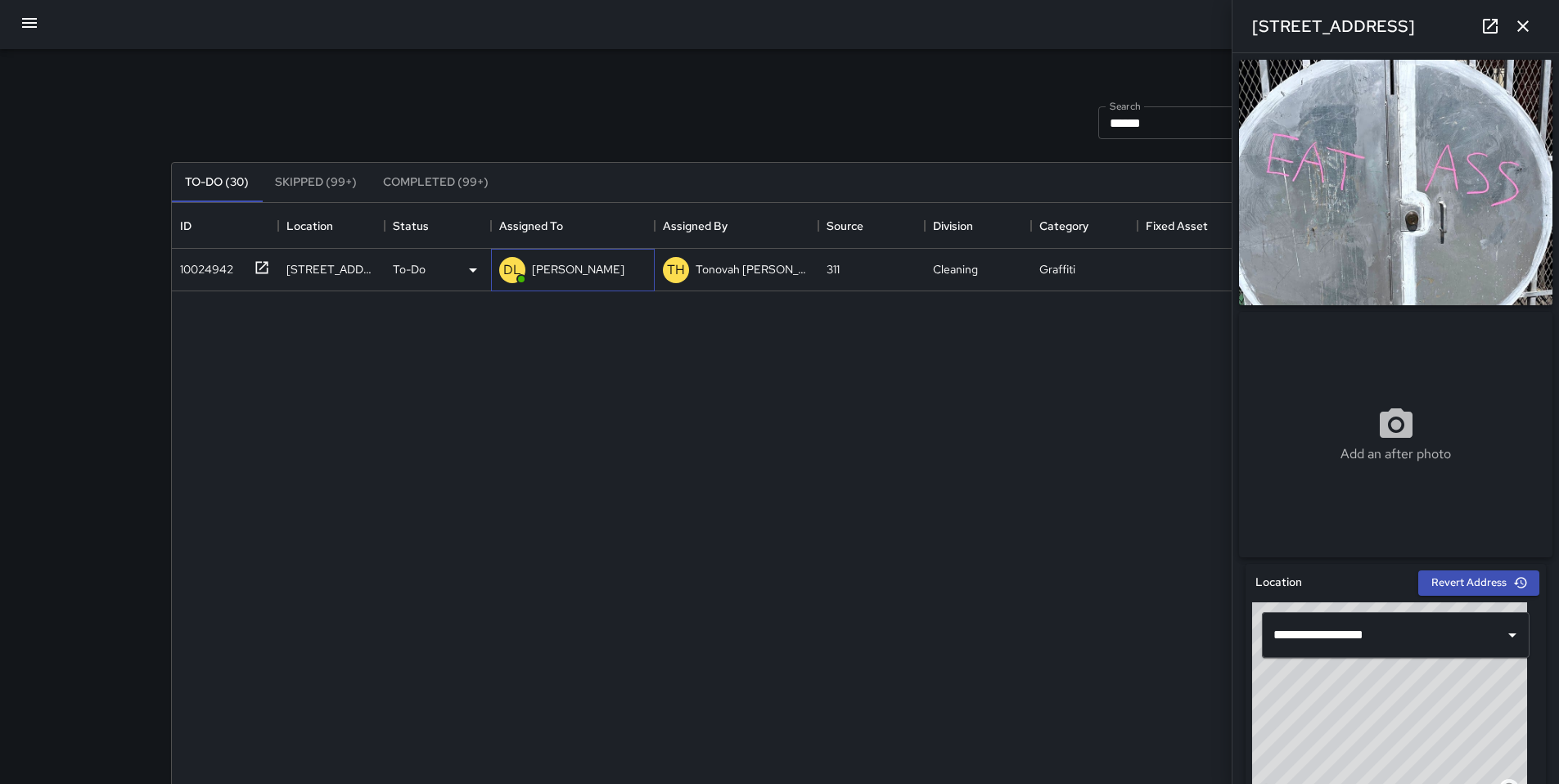
click at [571, 275] on p "[PERSON_NAME]" at bounding box center [578, 269] width 93 height 16
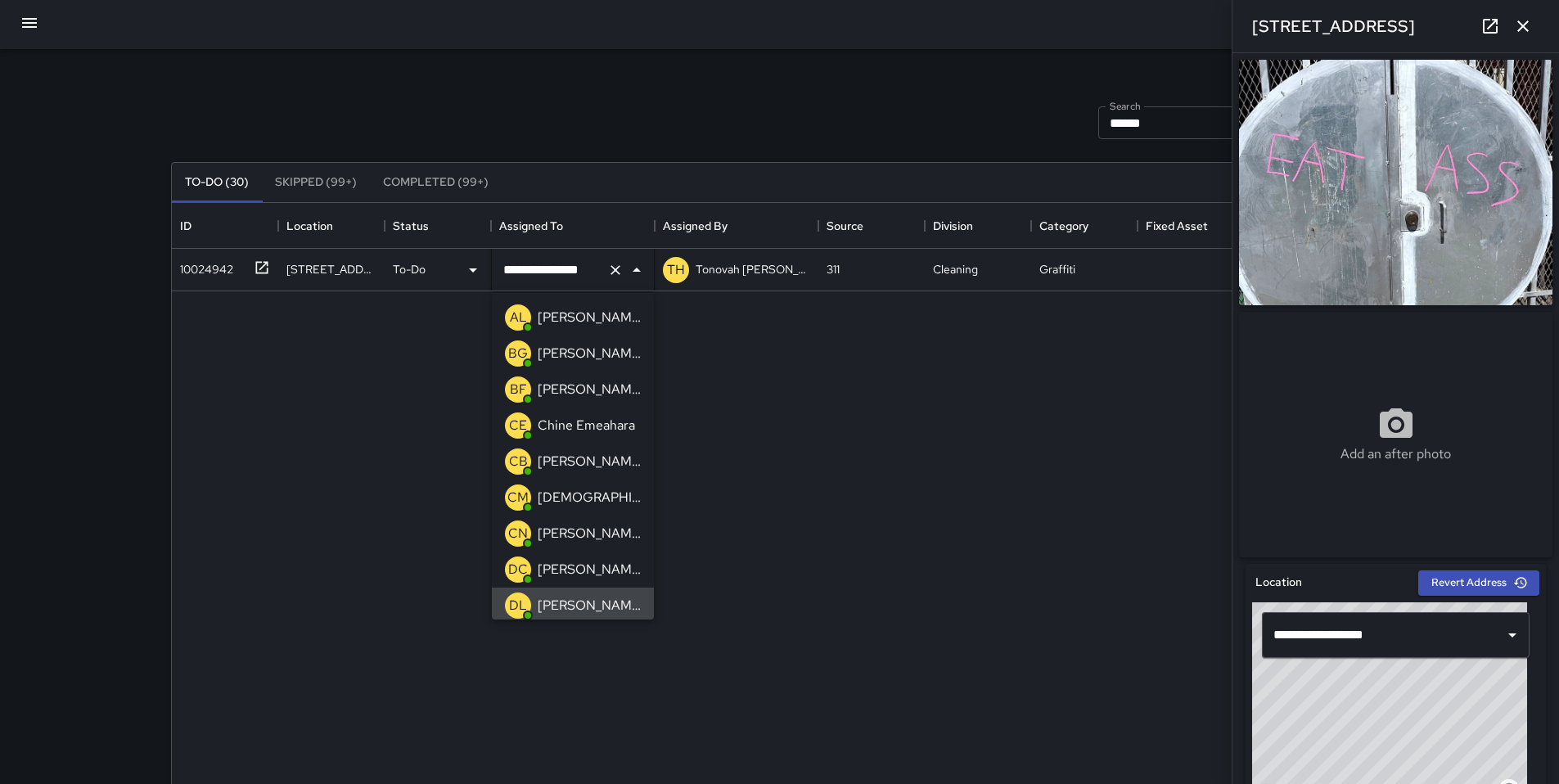
scroll to position [5, 0]
drag, startPoint x: 595, startPoint y: 272, endPoint x: 486, endPoint y: 274, distance: 109.0
click at [486, 274] on div "**********" at bounding box center [780, 269] width 1216 height 42
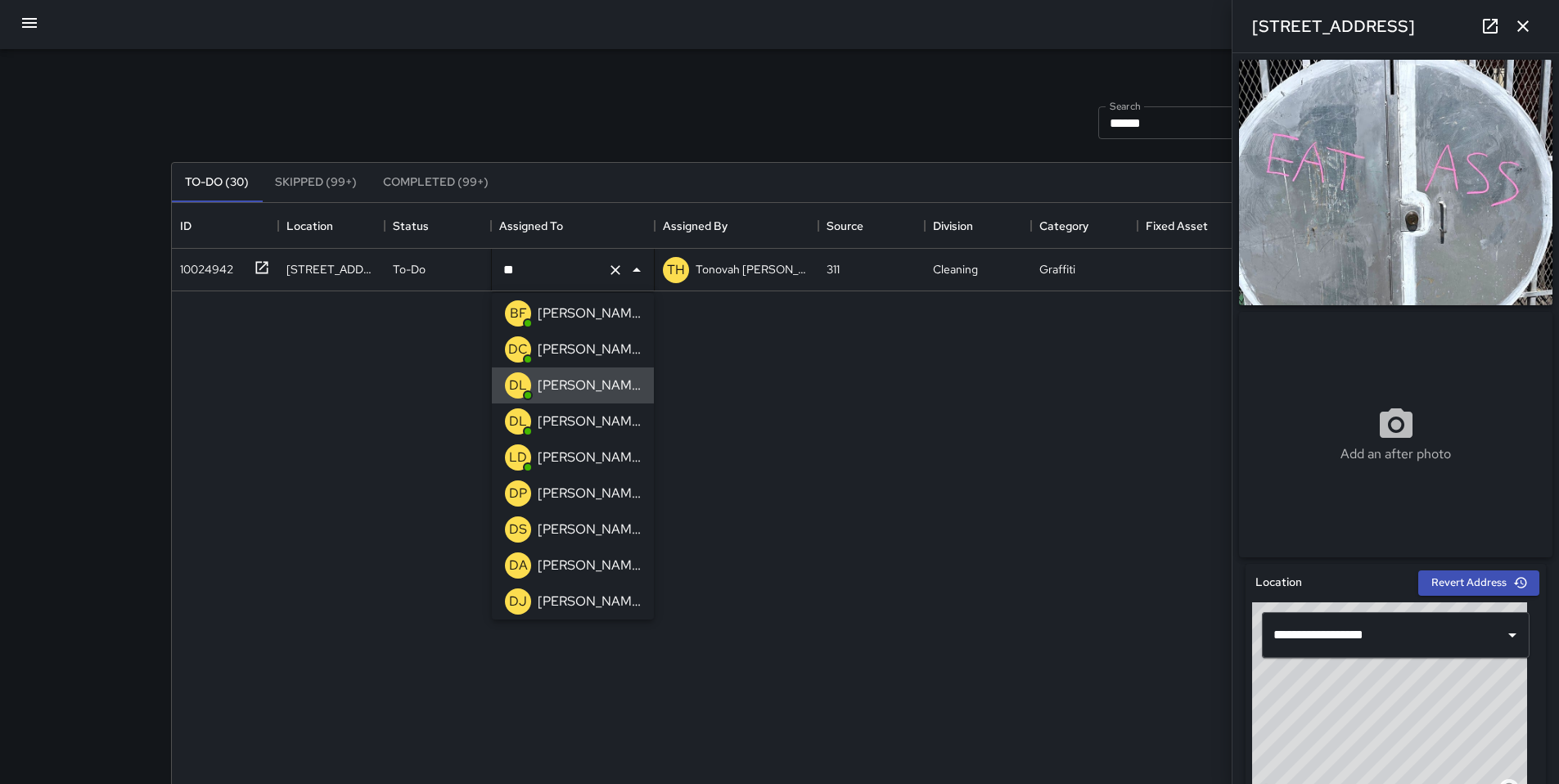
scroll to position [0, 0]
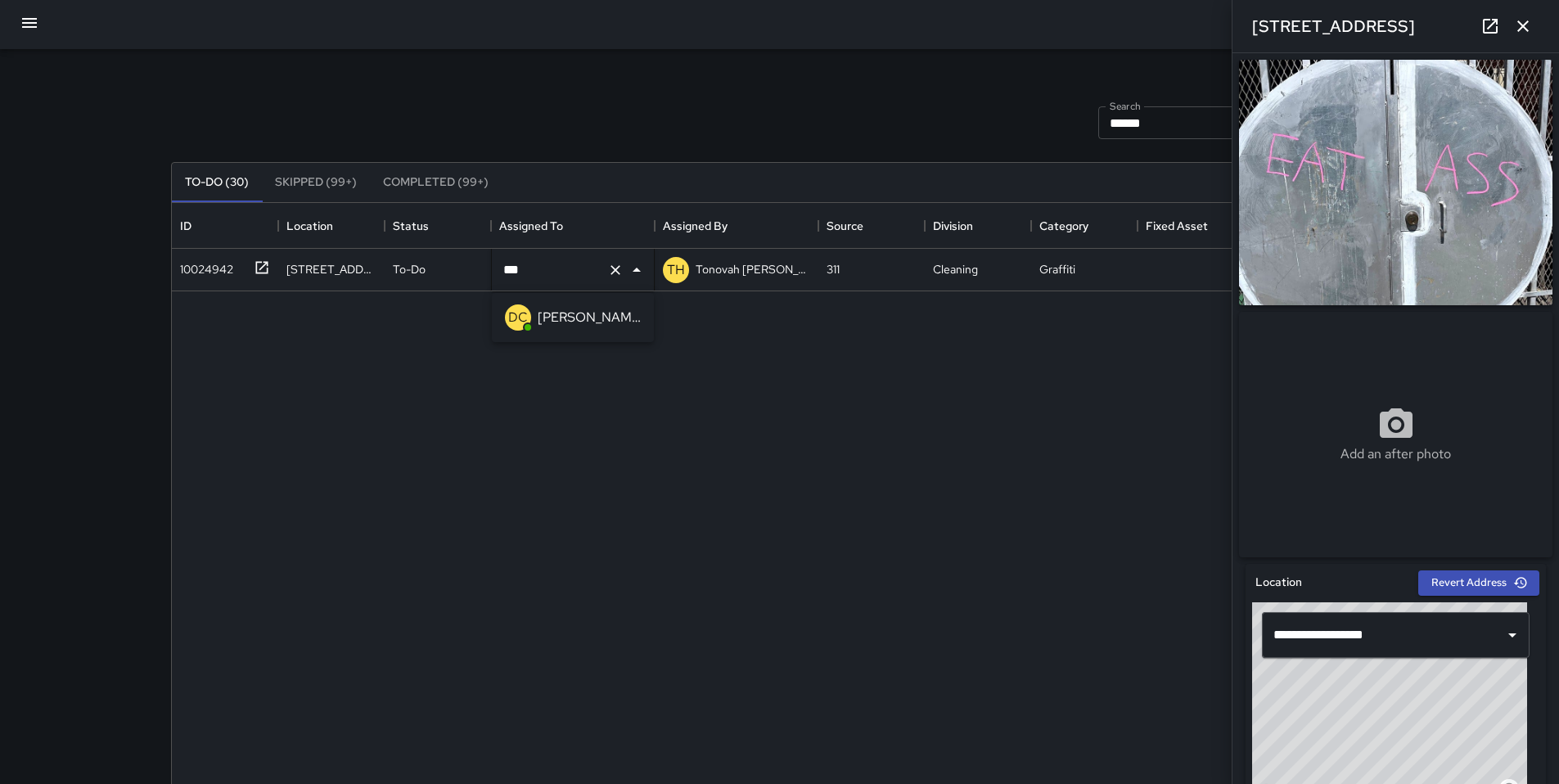
type input "****"
click at [509, 321] on p "DC" at bounding box center [518, 318] width 20 height 20
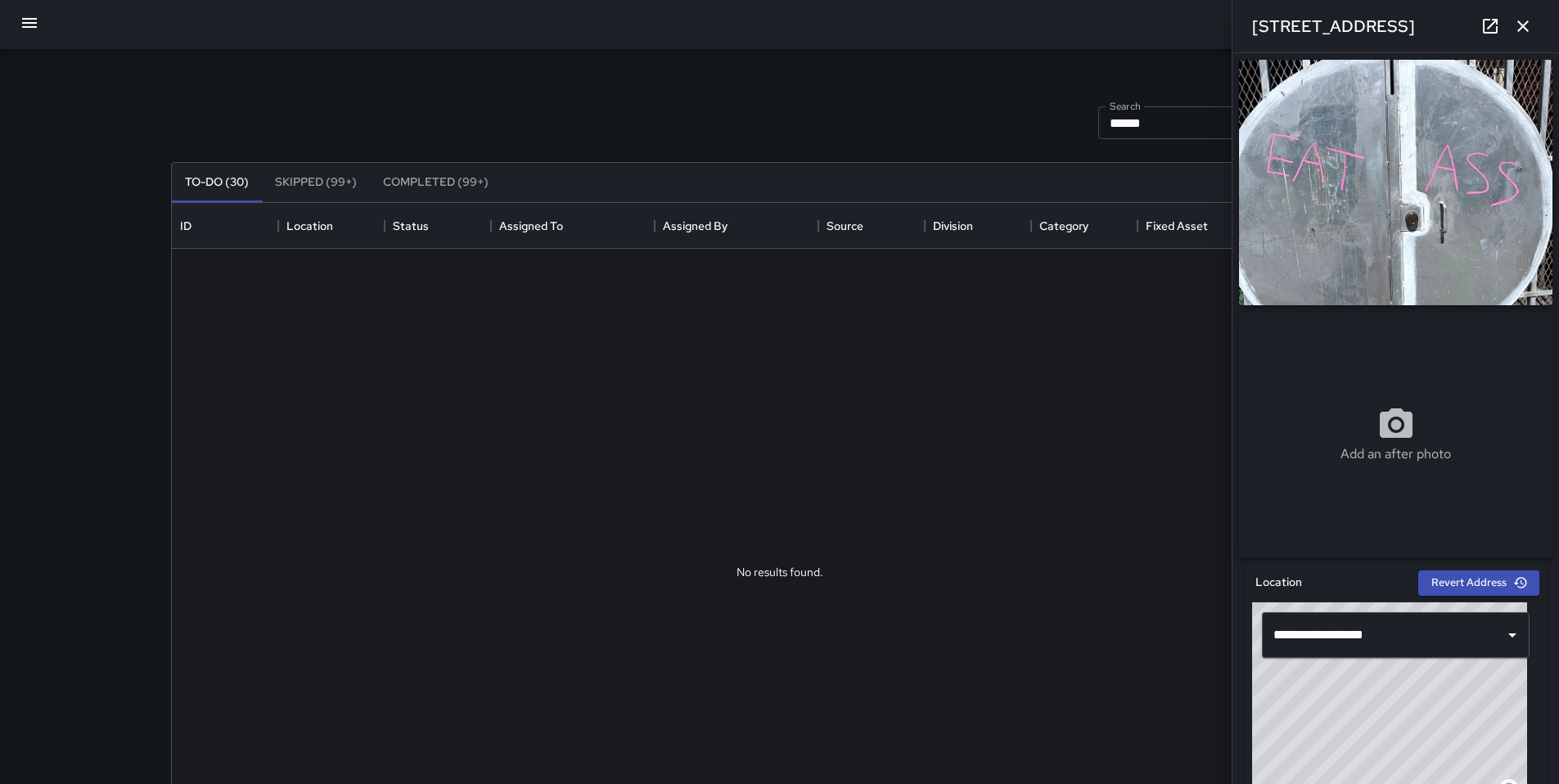
drag, startPoint x: 576, startPoint y: 95, endPoint x: 711, endPoint y: 63, distance: 138.7
click at [576, 95] on div "Search ****** Search New Task" at bounding box center [780, 122] width 1225 height 86
click at [1526, 21] on icon "button" at bounding box center [1523, 26] width 20 height 20
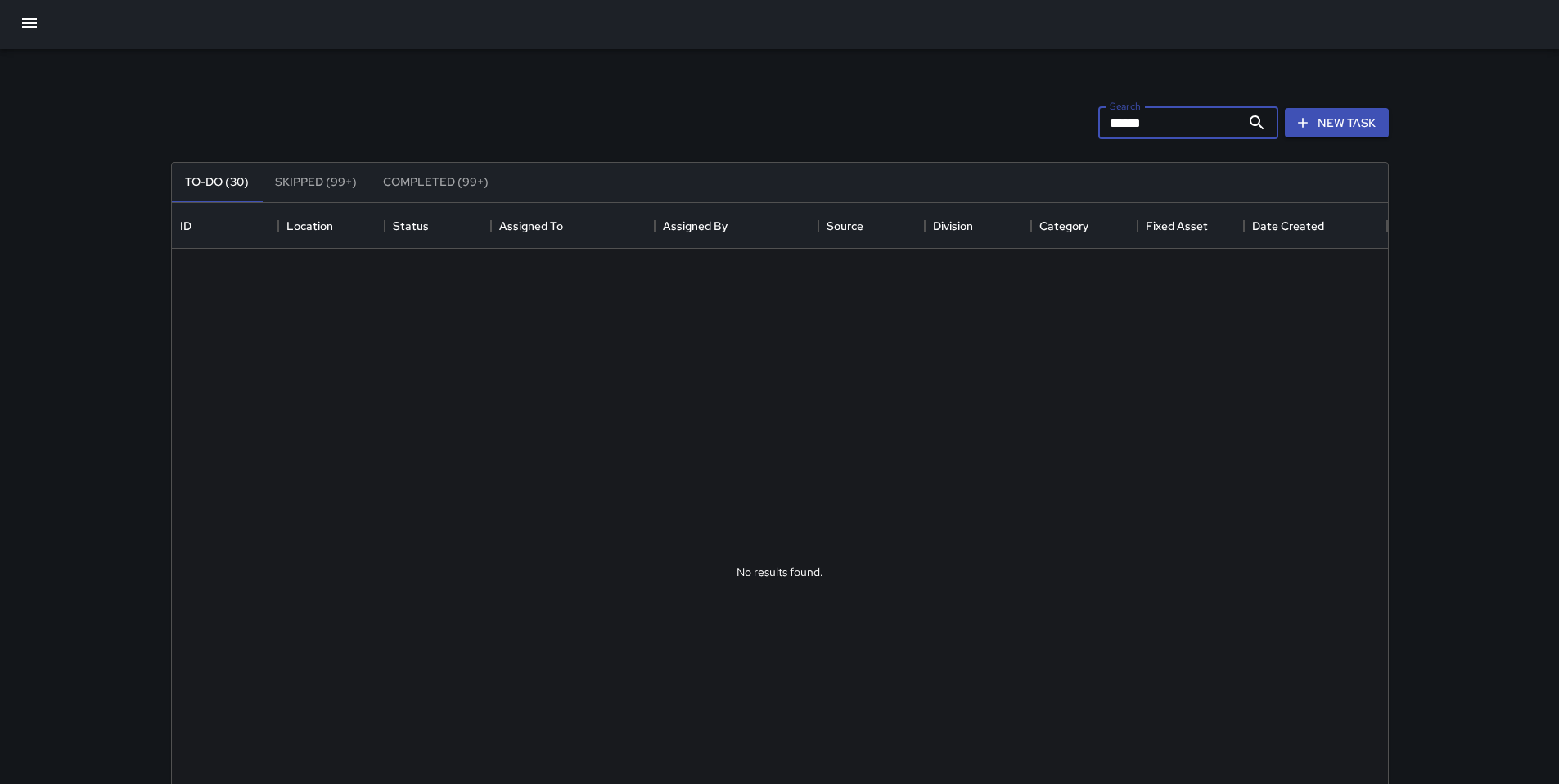
drag, startPoint x: 1165, startPoint y: 128, endPoint x: 1028, endPoint y: 135, distance: 137.2
click at [1029, 136] on div "Search ****** Search New Task" at bounding box center [780, 122] width 1225 height 86
drag, startPoint x: 1159, startPoint y: 131, endPoint x: 1083, endPoint y: 127, distance: 76.1
click at [1083, 127] on div "Search ****** Search New Task" at bounding box center [780, 122] width 1225 height 86
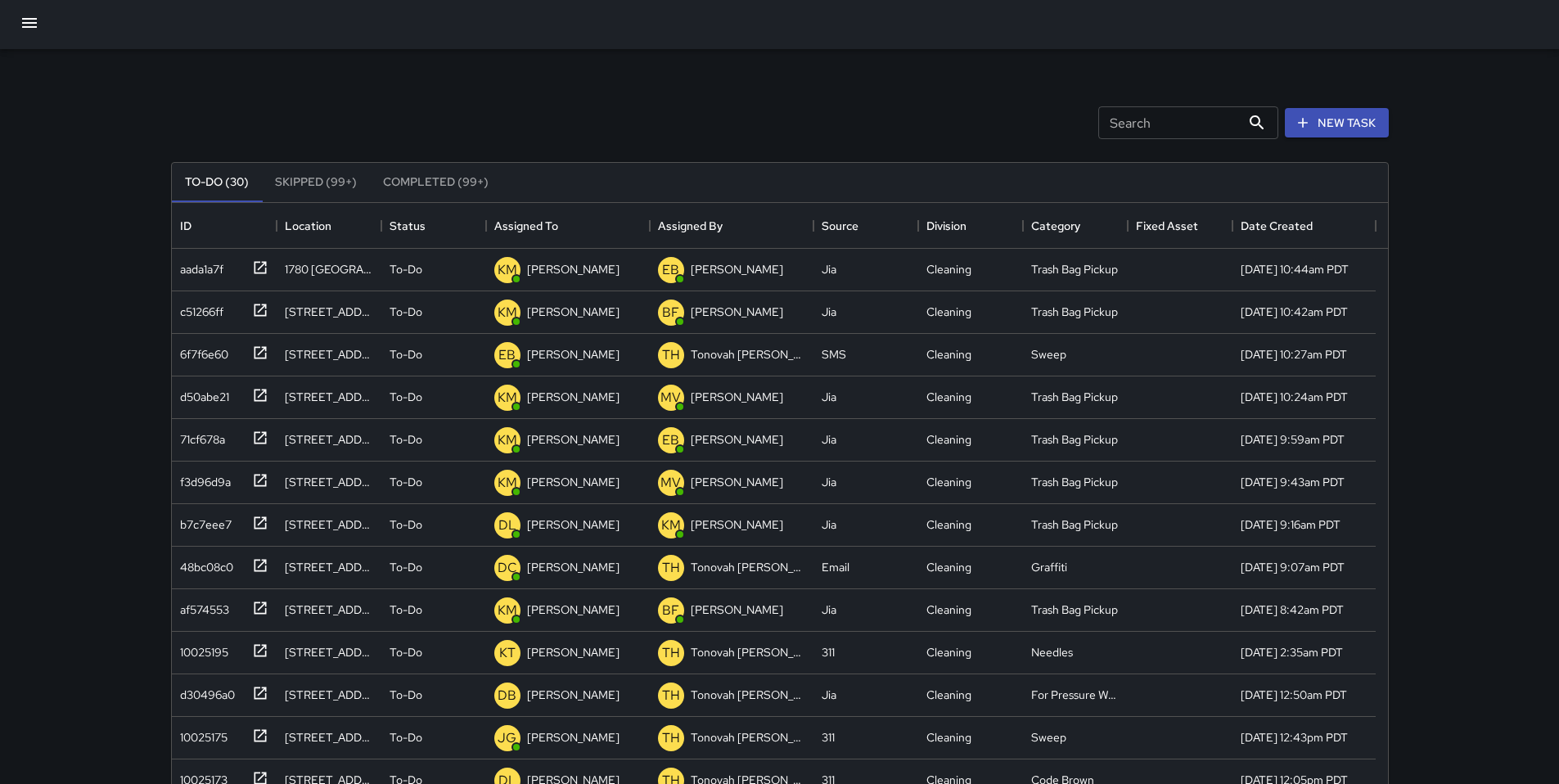
click at [947, 128] on div "Search Search New Task" at bounding box center [780, 122] width 1225 height 86
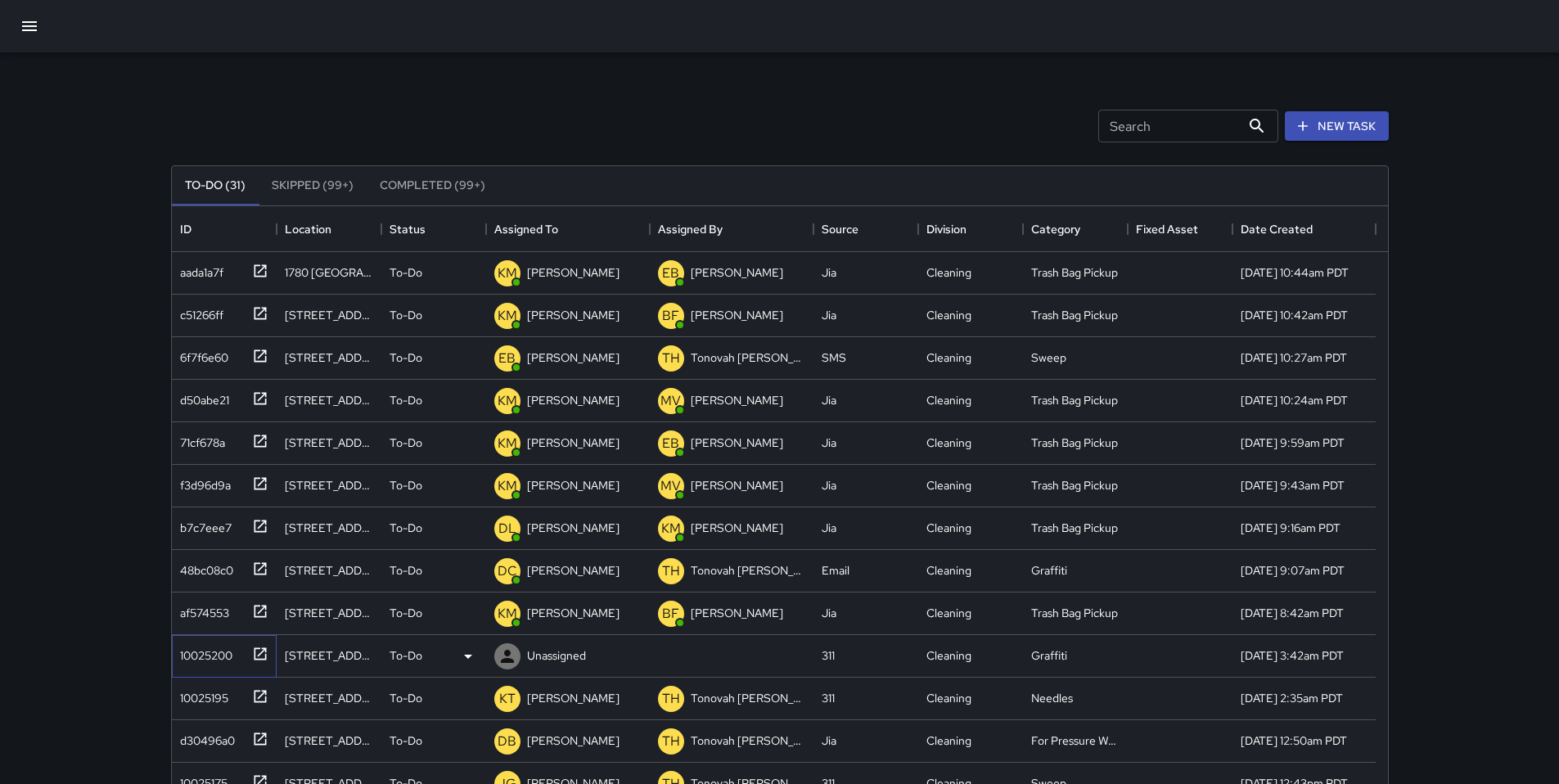
click at [206, 659] on div "10025200" at bounding box center [203, 652] width 59 height 23
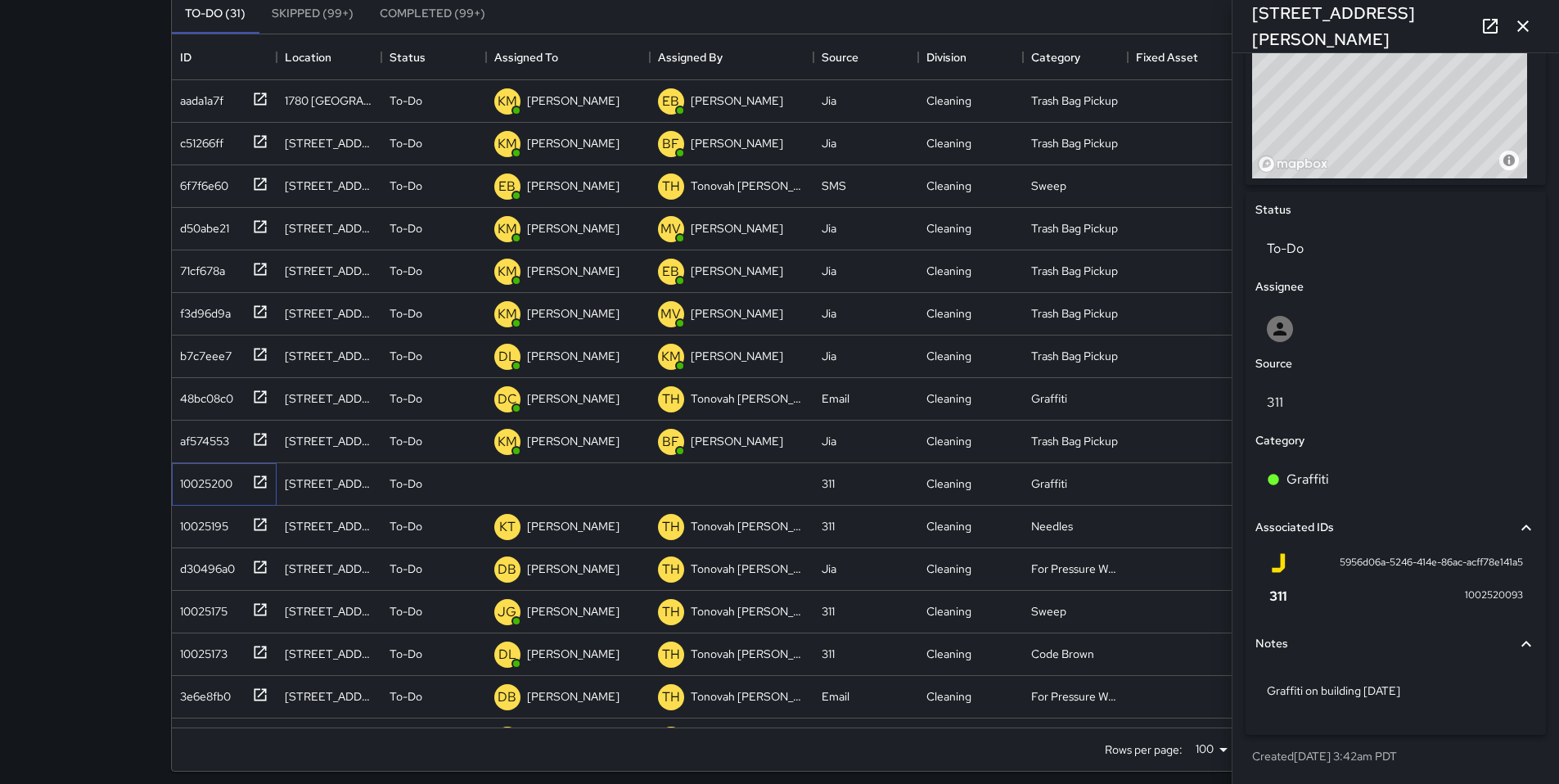
scroll to position [183, 0]
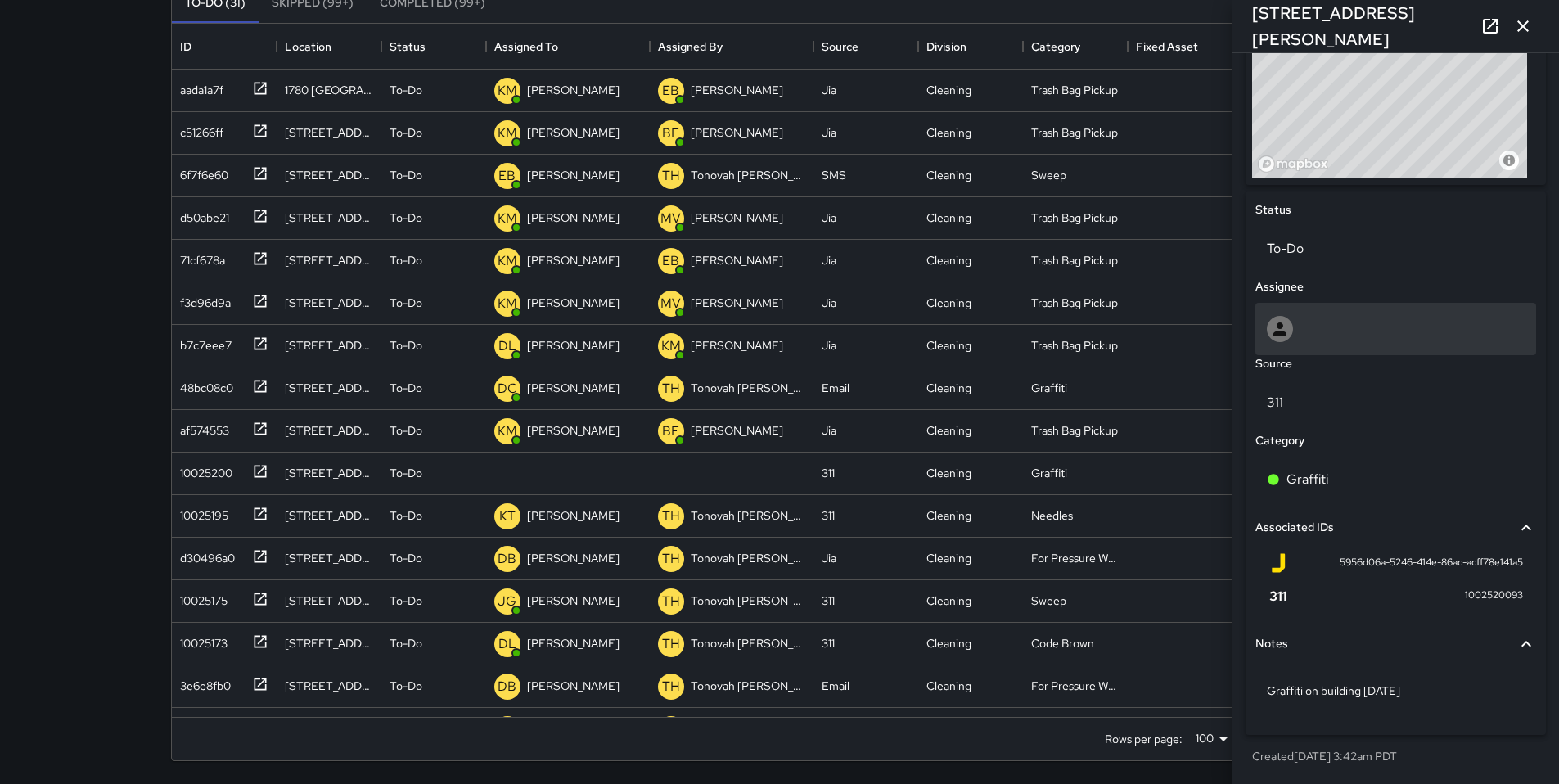
click at [1326, 324] on div at bounding box center [1396, 329] width 258 height 26
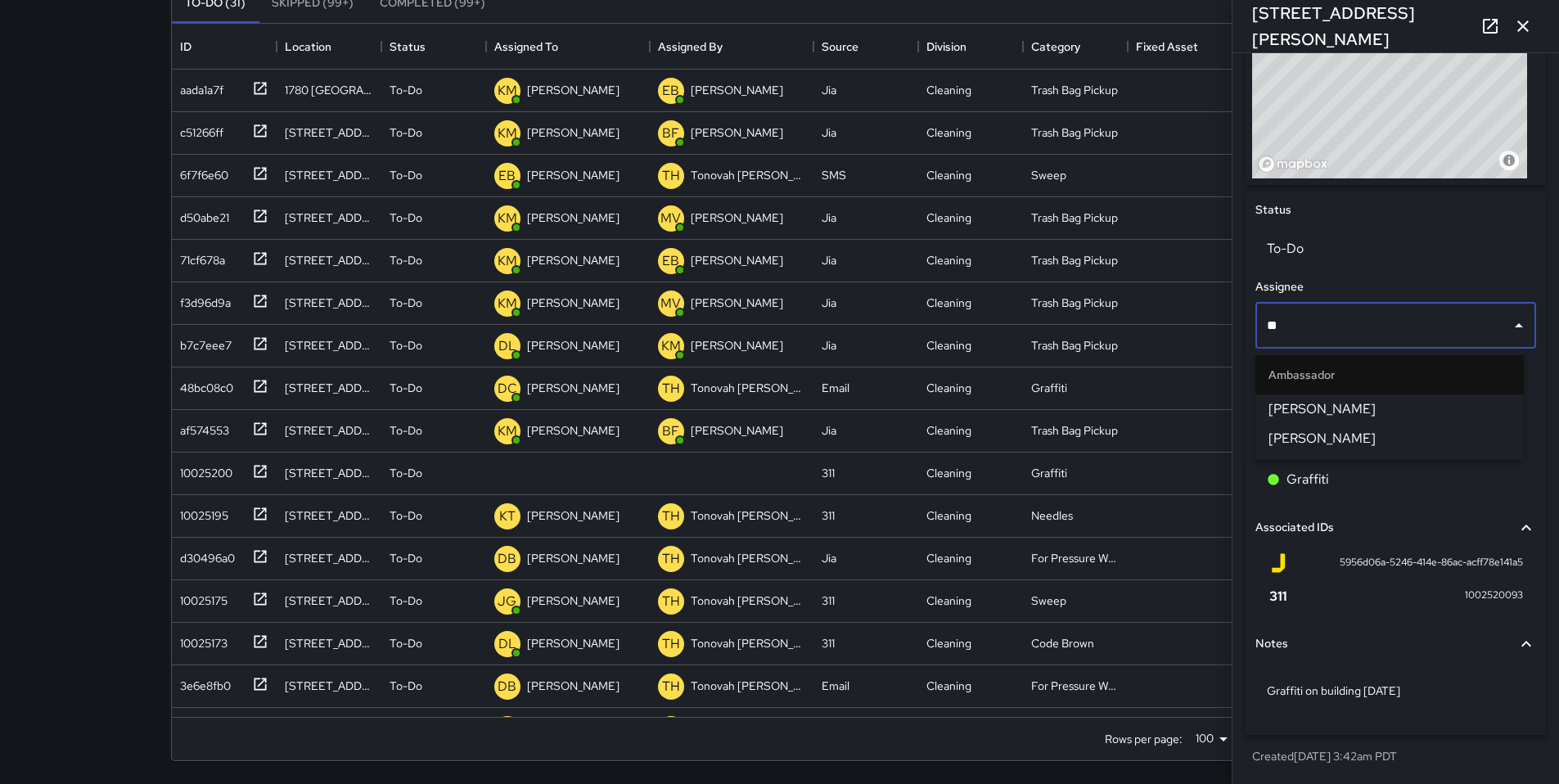
type input "***"
click at [1310, 414] on span "[PERSON_NAME]" at bounding box center [1390, 409] width 242 height 20
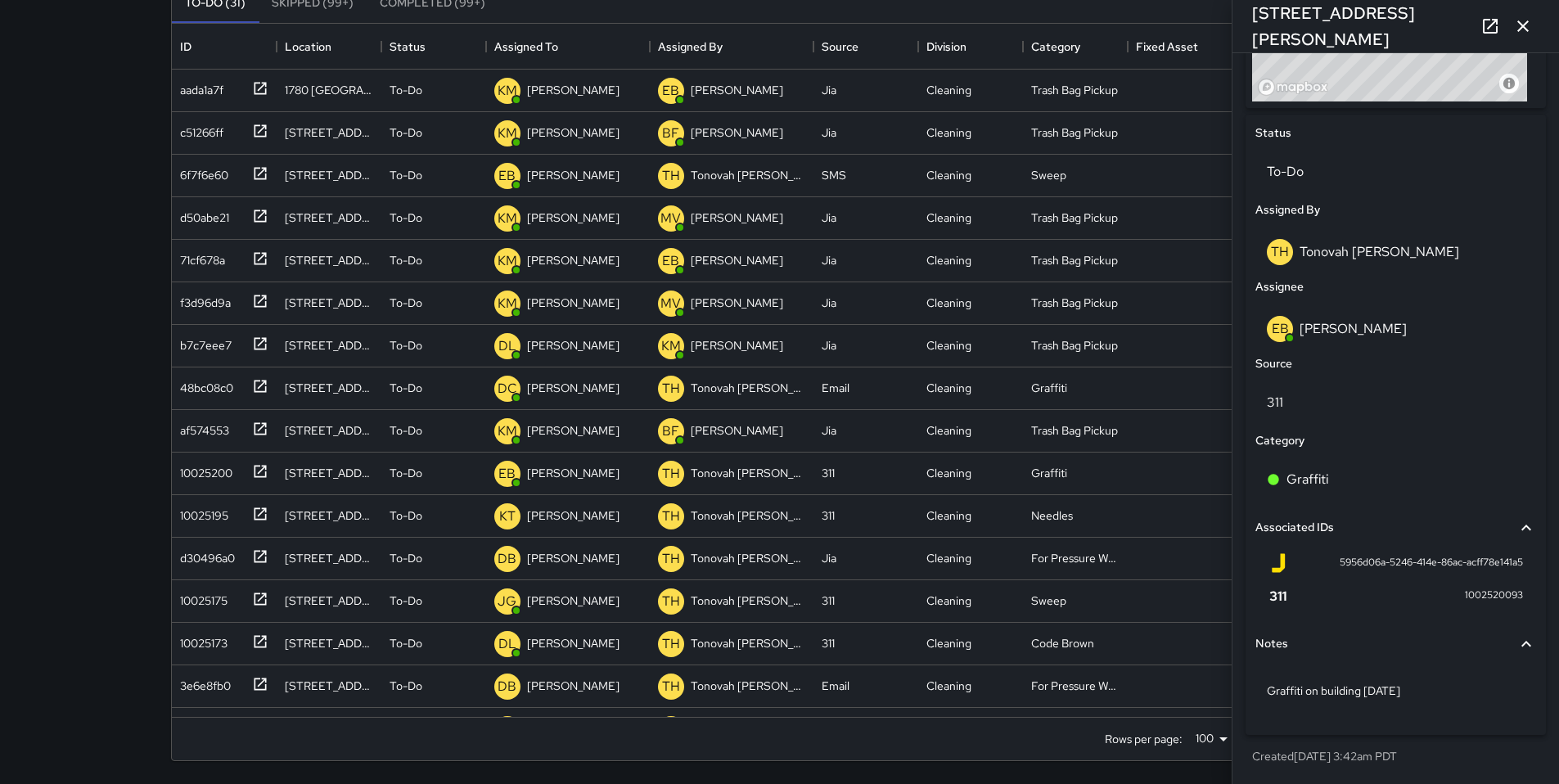
scroll to position [712, 0]
click at [1516, 36] on button "button" at bounding box center [1523, 26] width 32 height 32
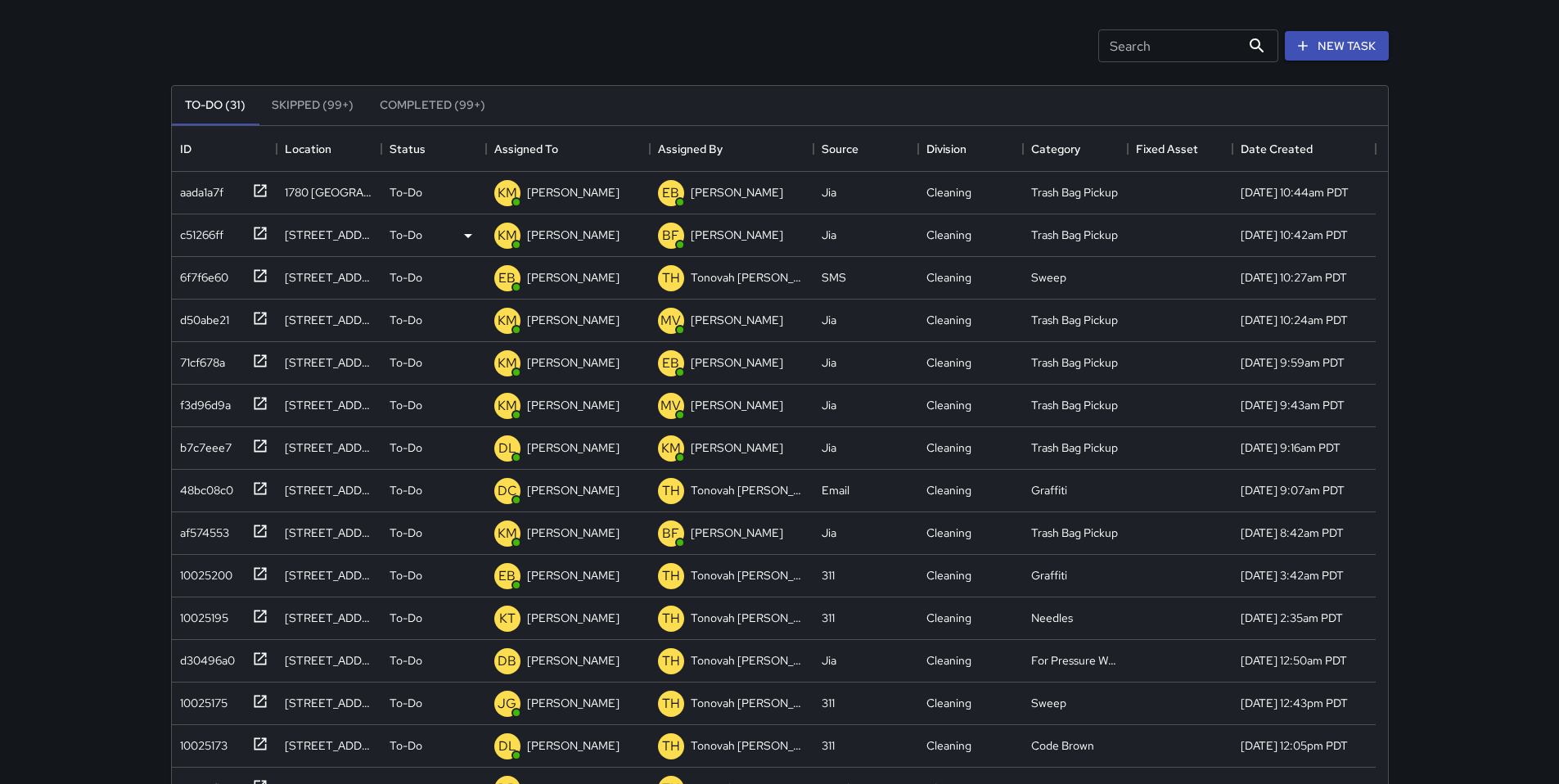
scroll to position [0, 0]
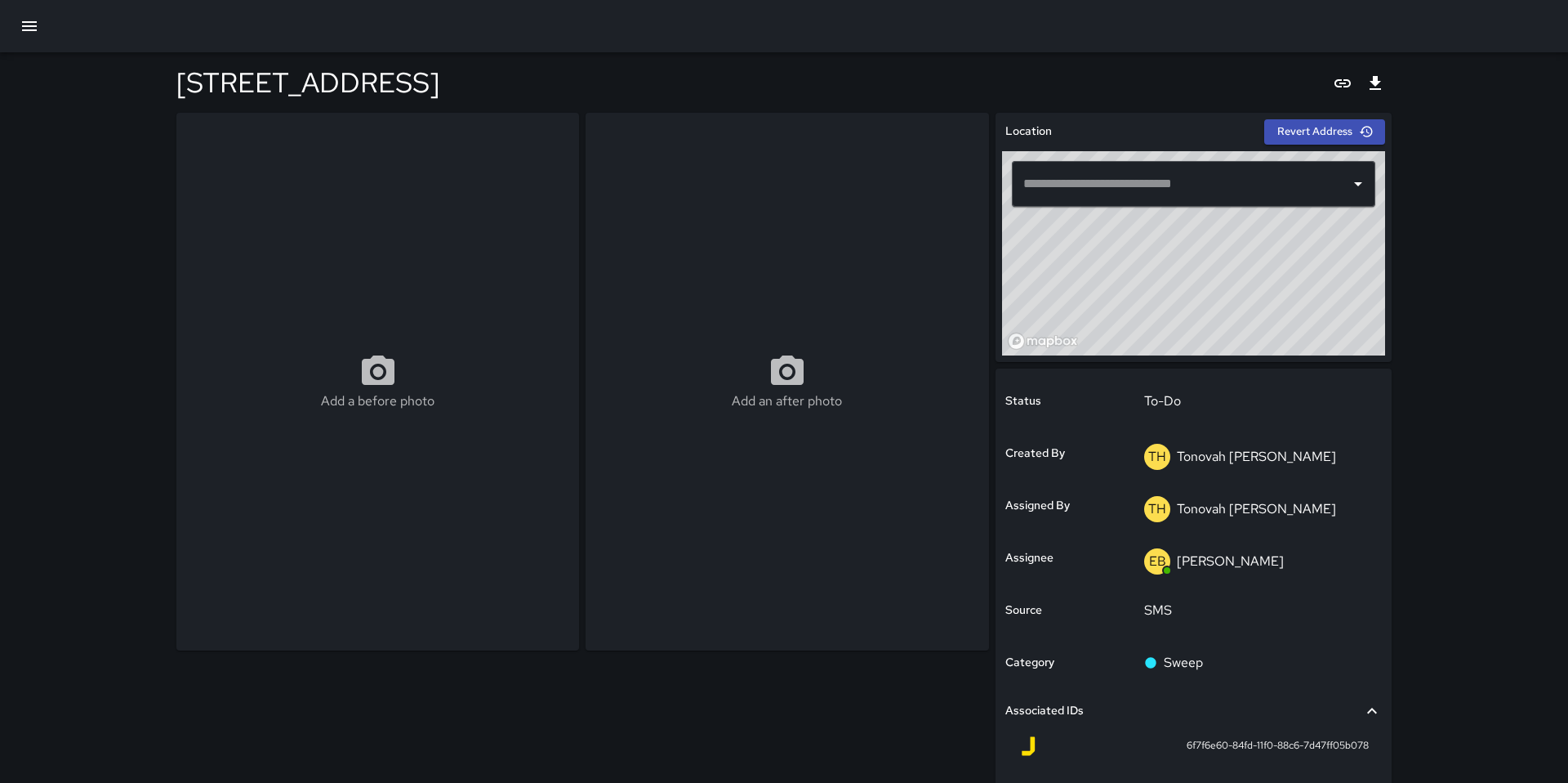
type input "**********"
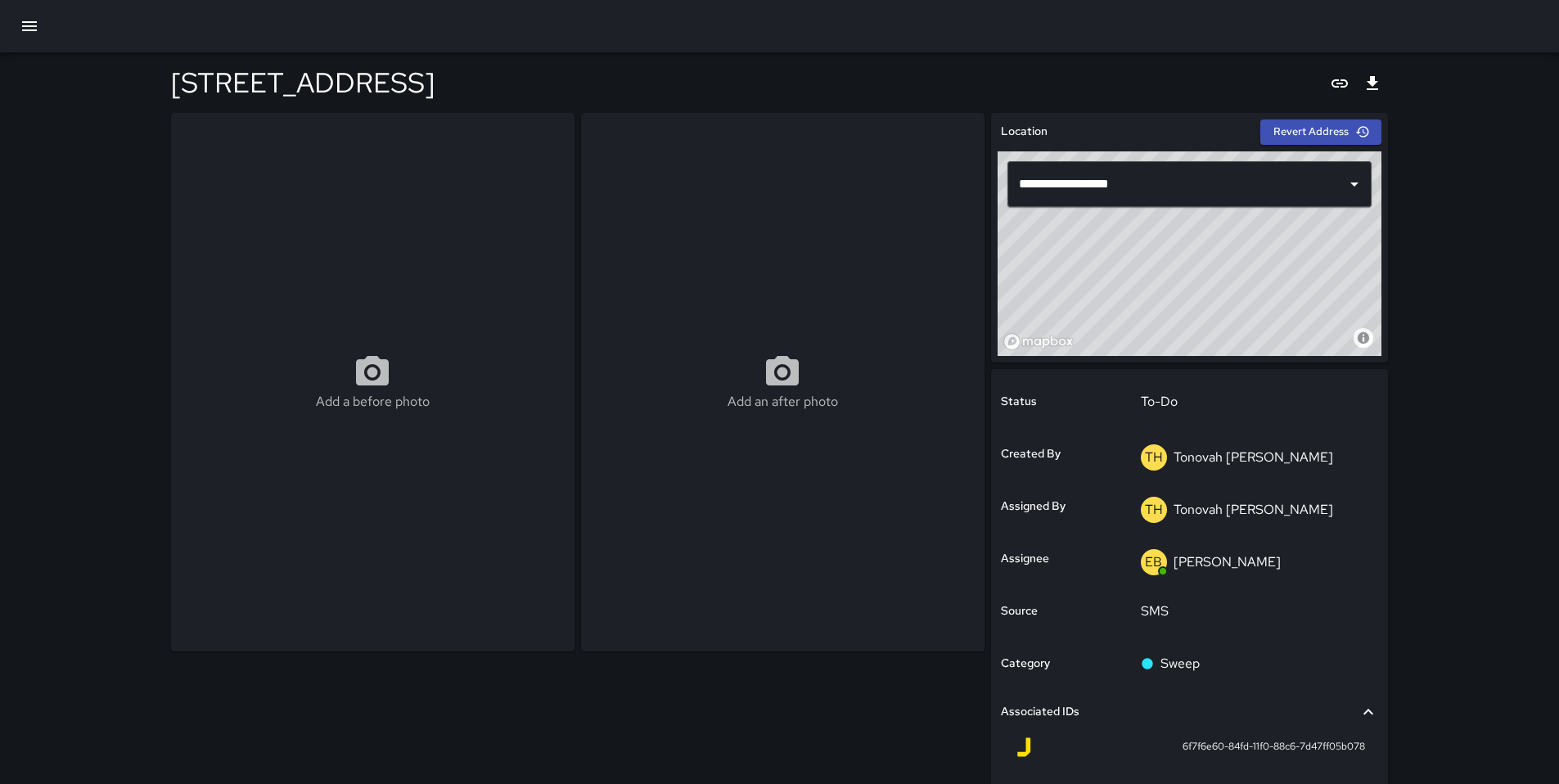
click at [241, 317] on div "Add a before photo" at bounding box center [373, 382] width 403 height 538
